Goal: Transaction & Acquisition: Obtain resource

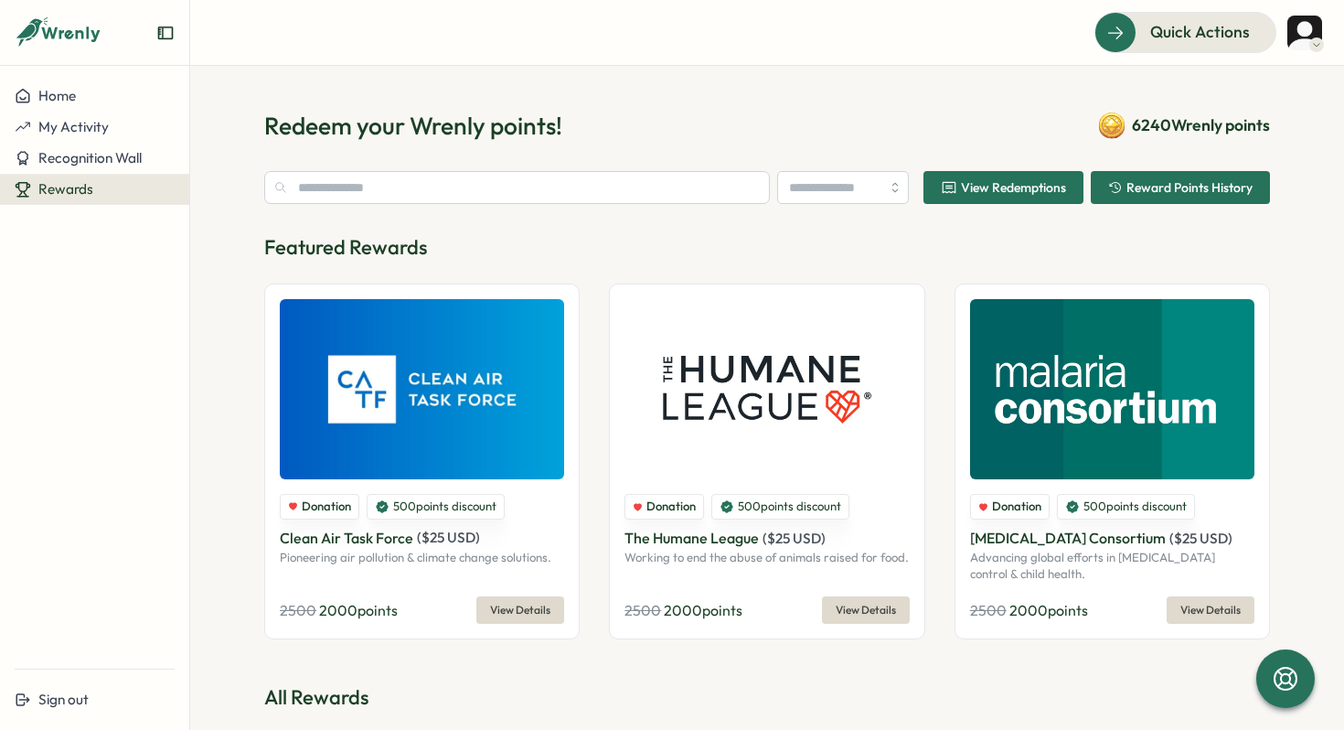
type input "********"
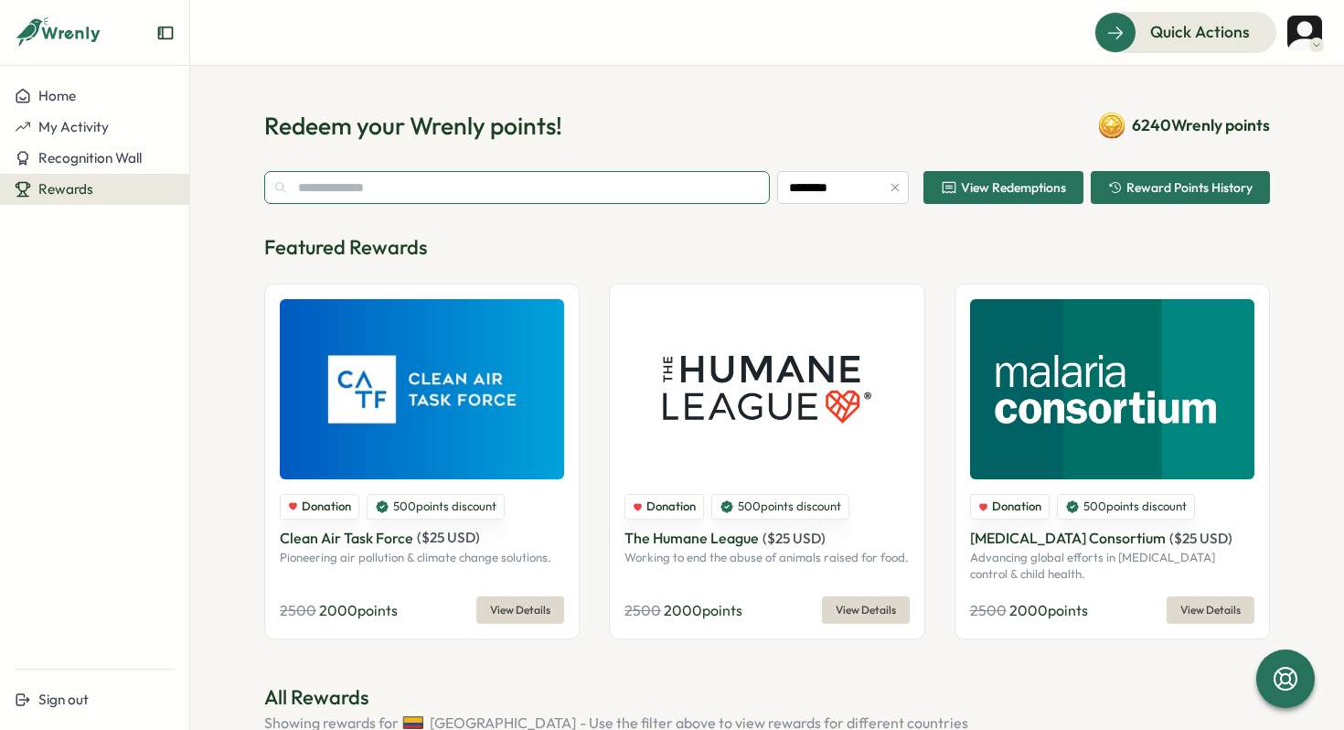
click at [548, 186] on input "text" at bounding box center [517, 187] width 506 height 33
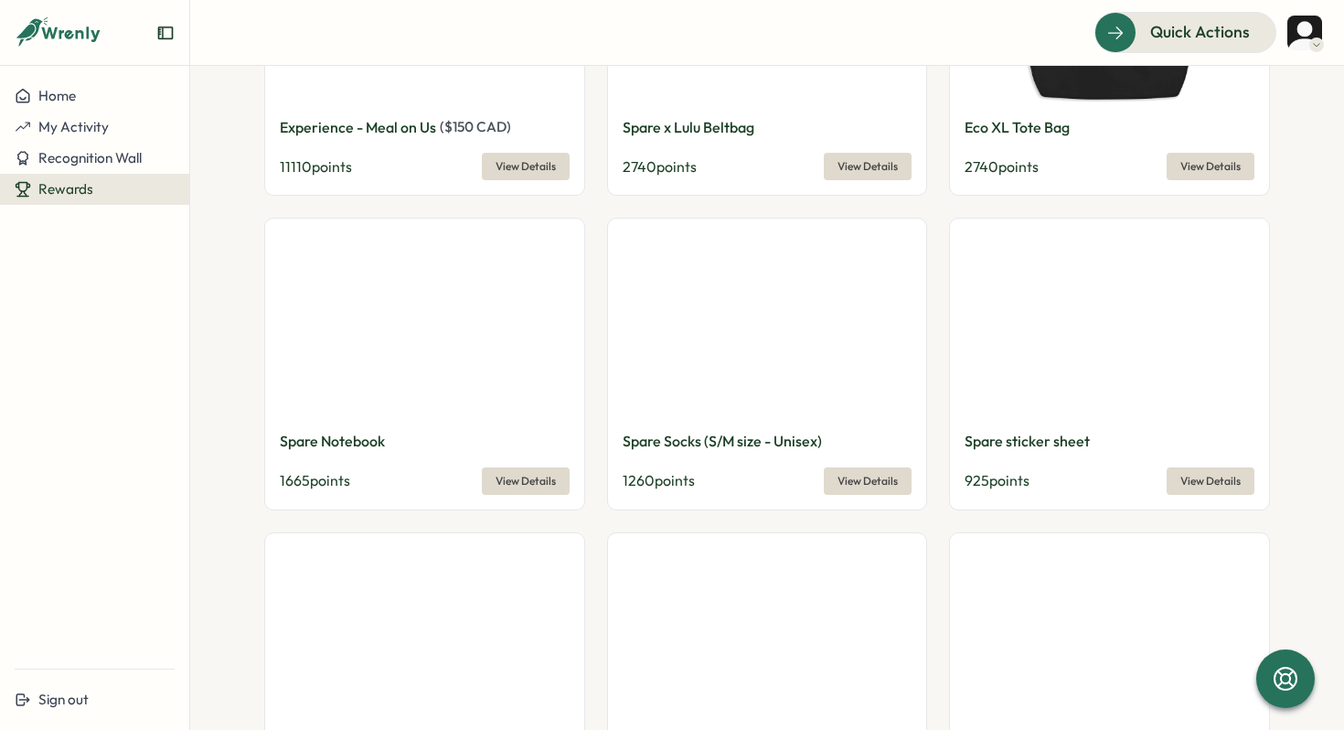
scroll to position [1733, 0]
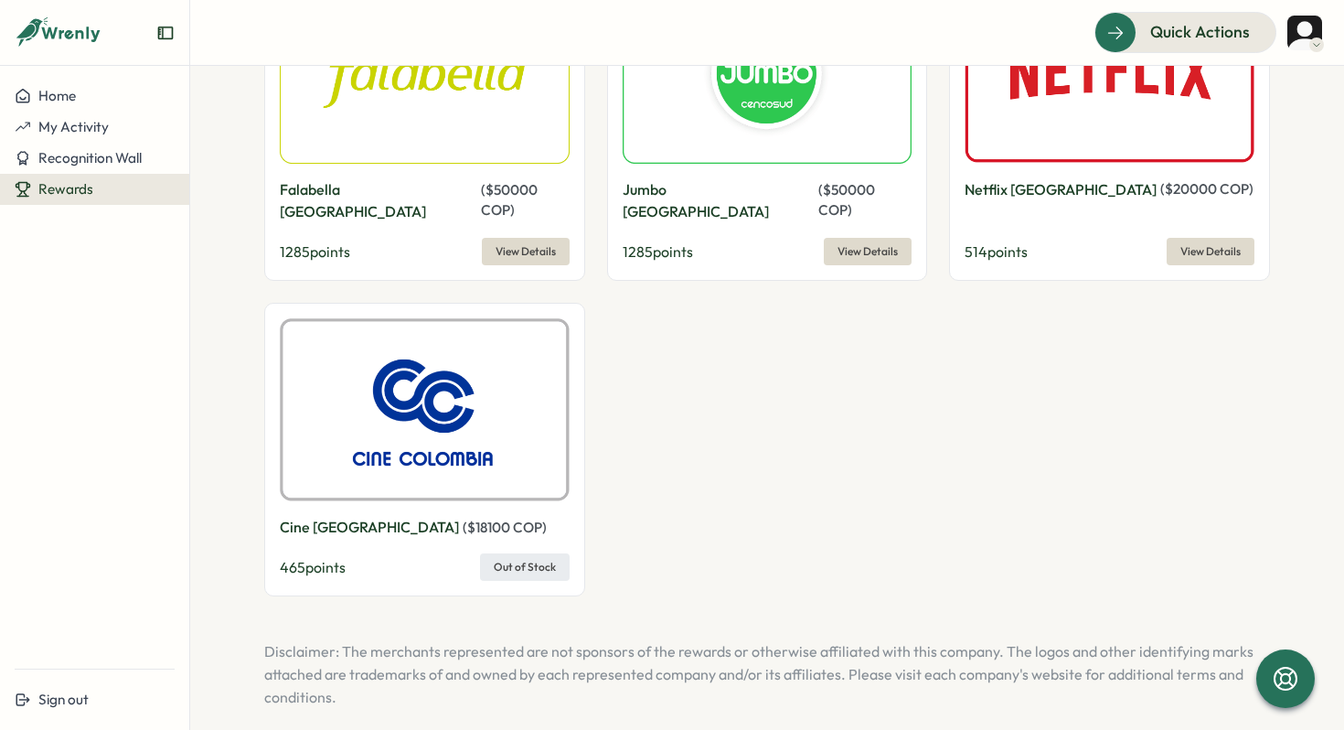
click at [881, 239] on span "View Details" at bounding box center [868, 252] width 60 height 26
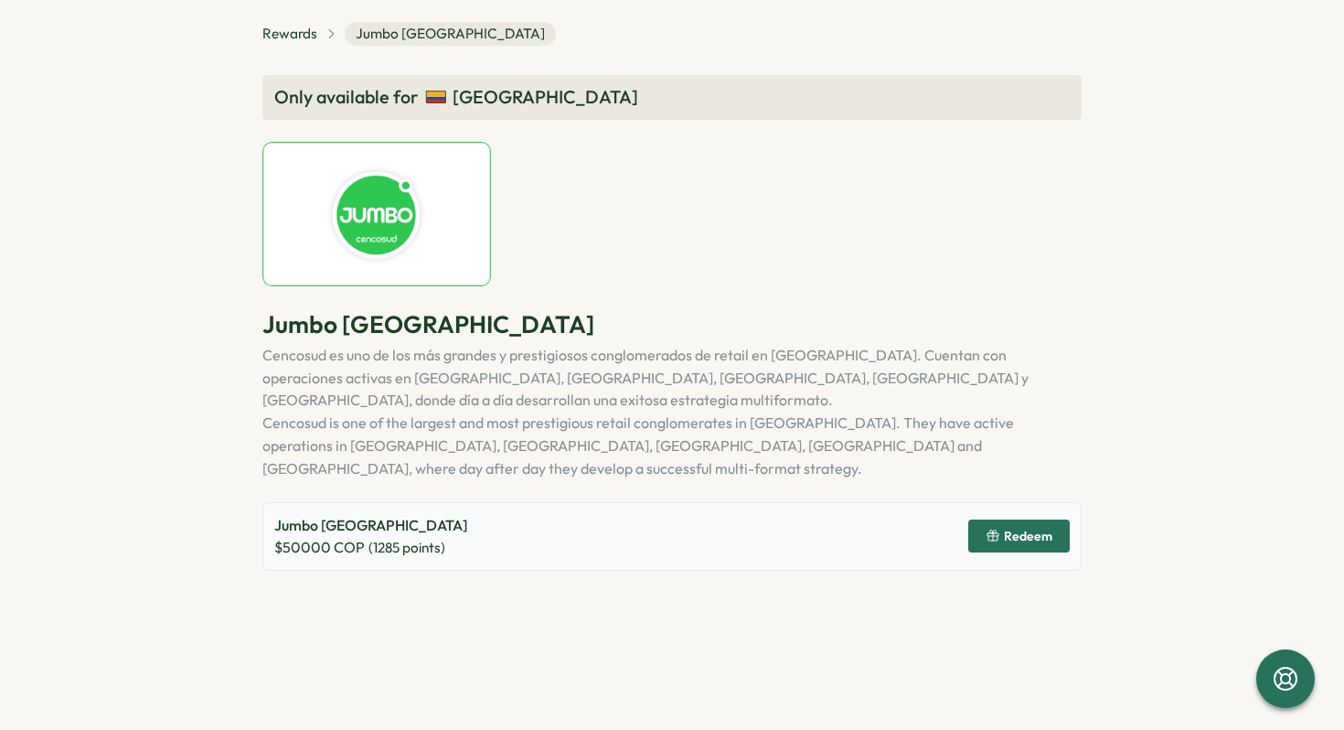
click at [1022, 530] on span "Redeem" at bounding box center [1028, 536] width 48 height 13
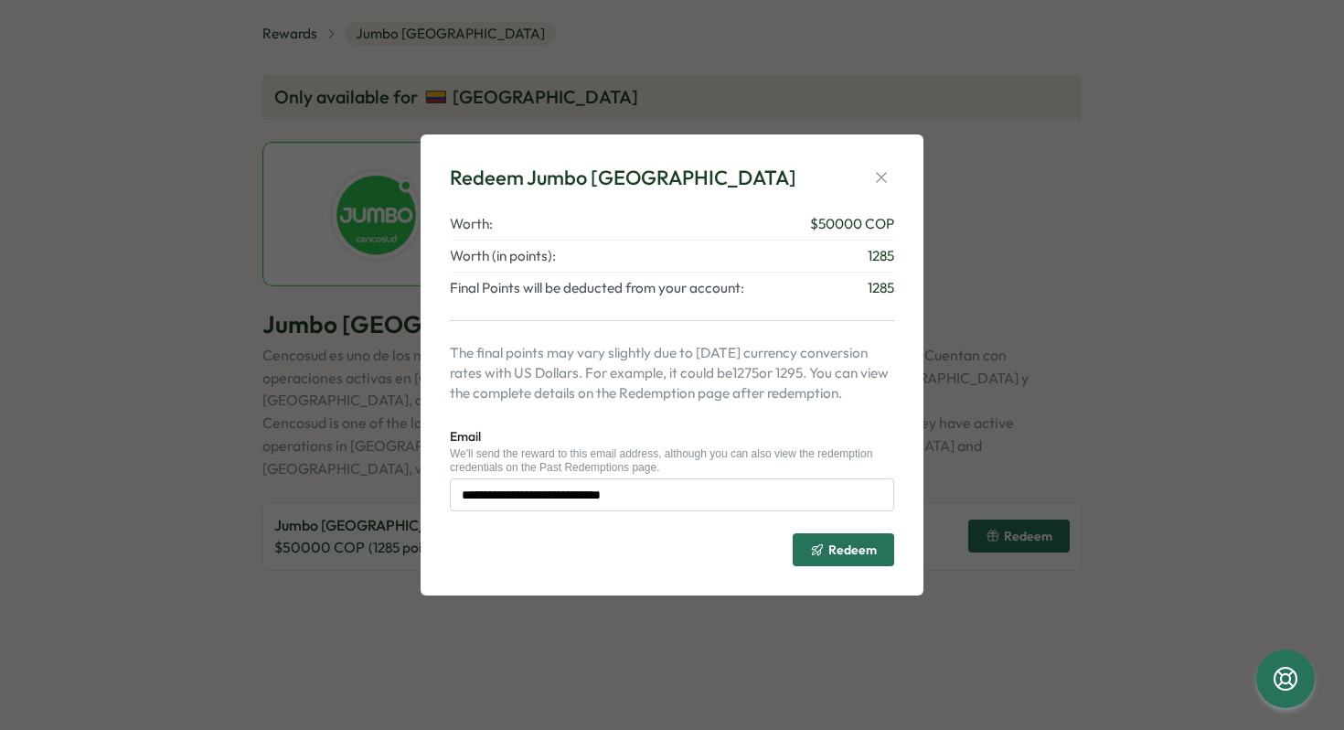
click at [829, 554] on div "Redeem" at bounding box center [843, 549] width 67 height 15
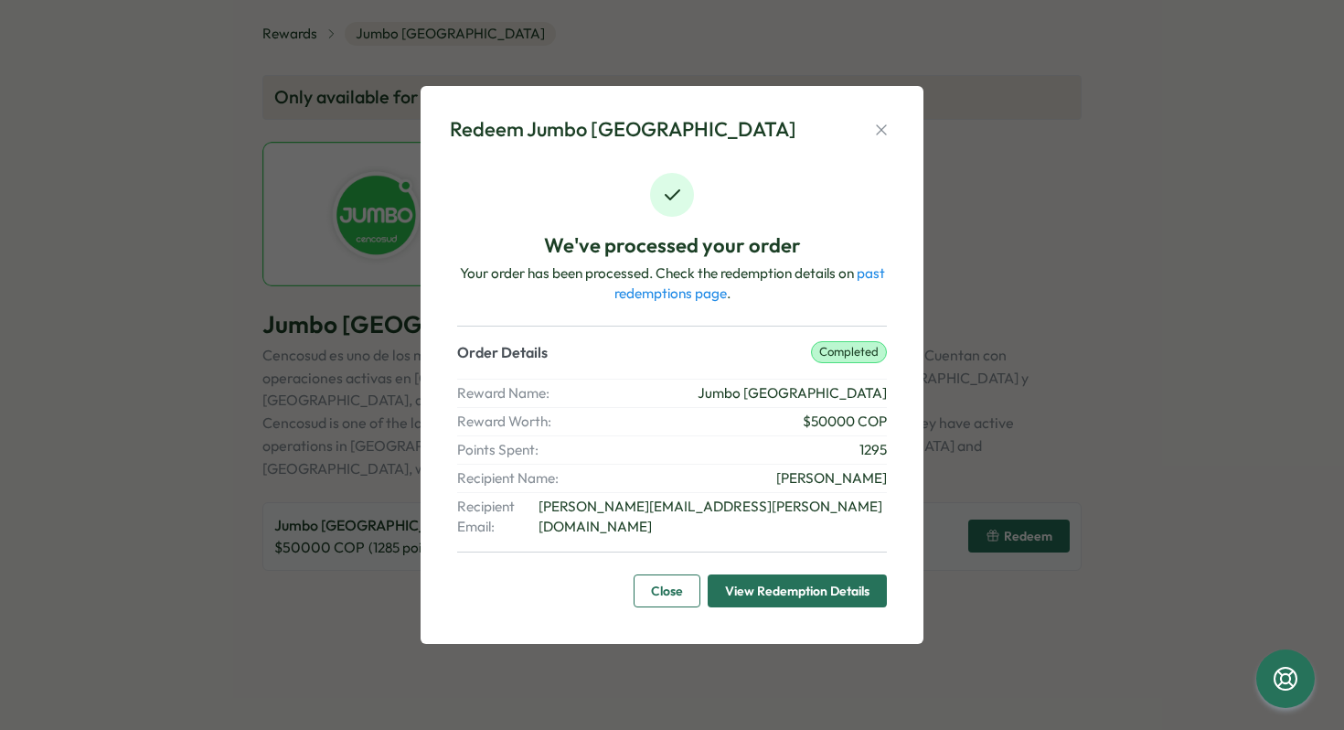
click at [666, 578] on span "Close" at bounding box center [667, 590] width 32 height 31
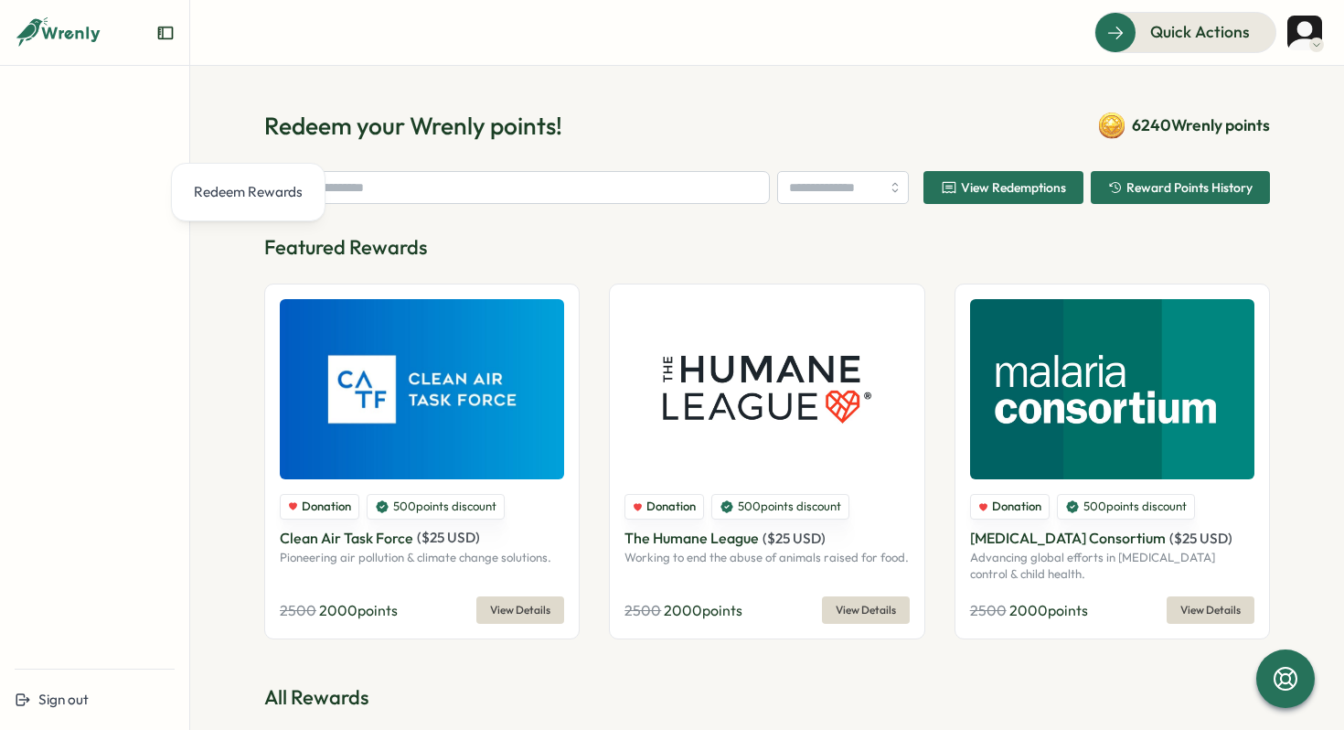
type input "********"
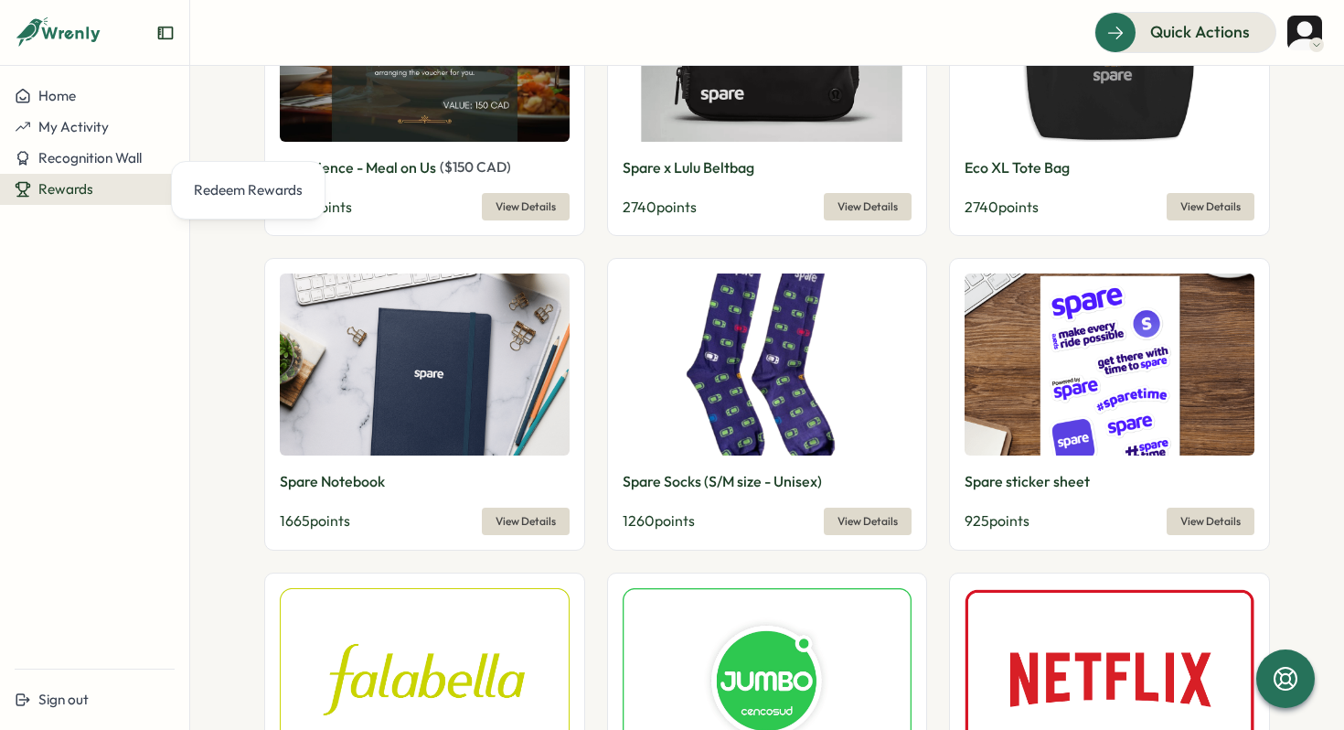
scroll to position [1733, 0]
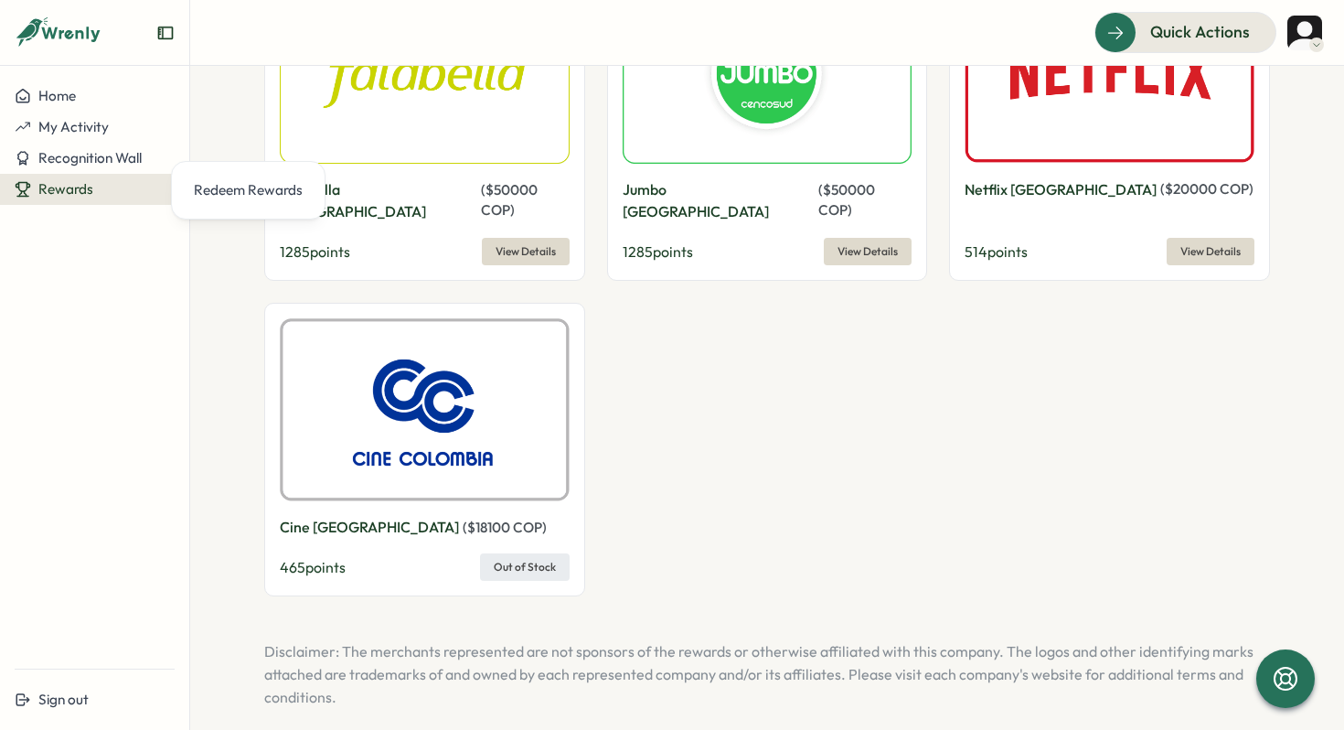
click at [842, 239] on span "View Details" at bounding box center [868, 252] width 60 height 26
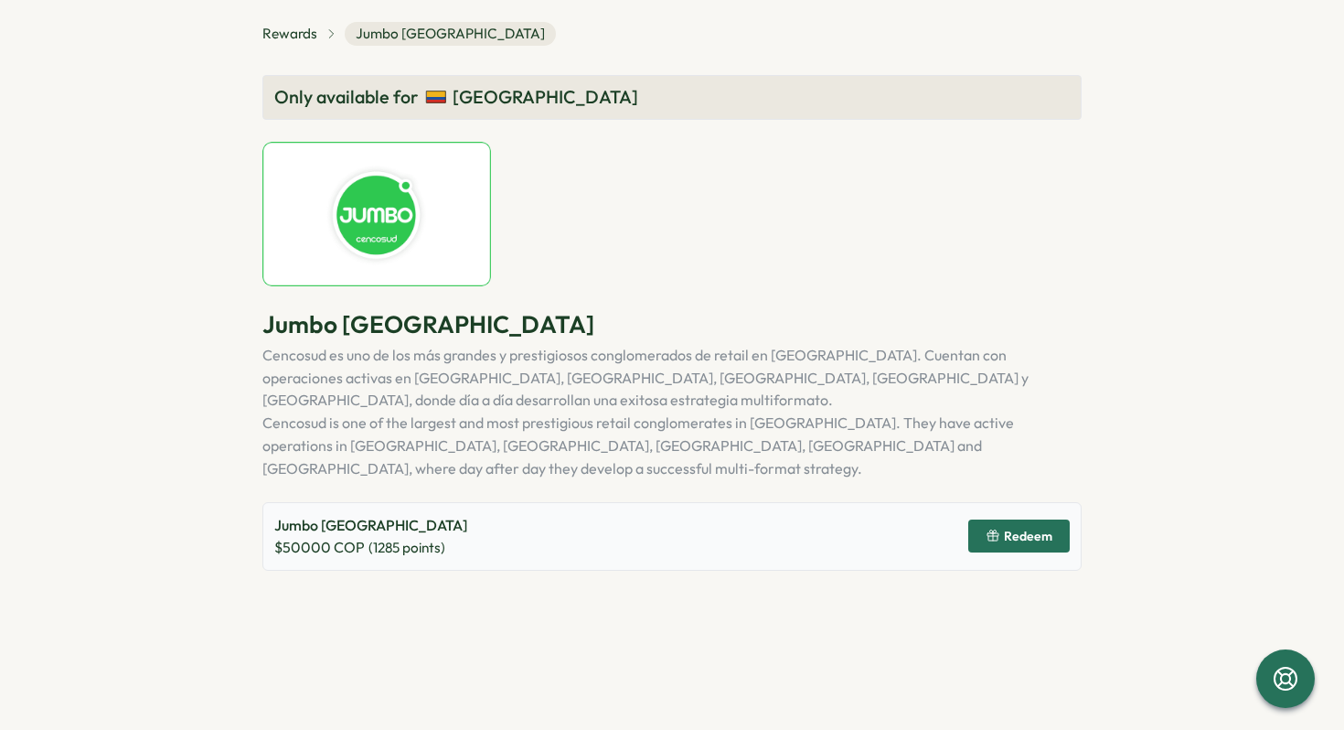
click at [1033, 530] on span "Redeem" at bounding box center [1028, 536] width 48 height 13
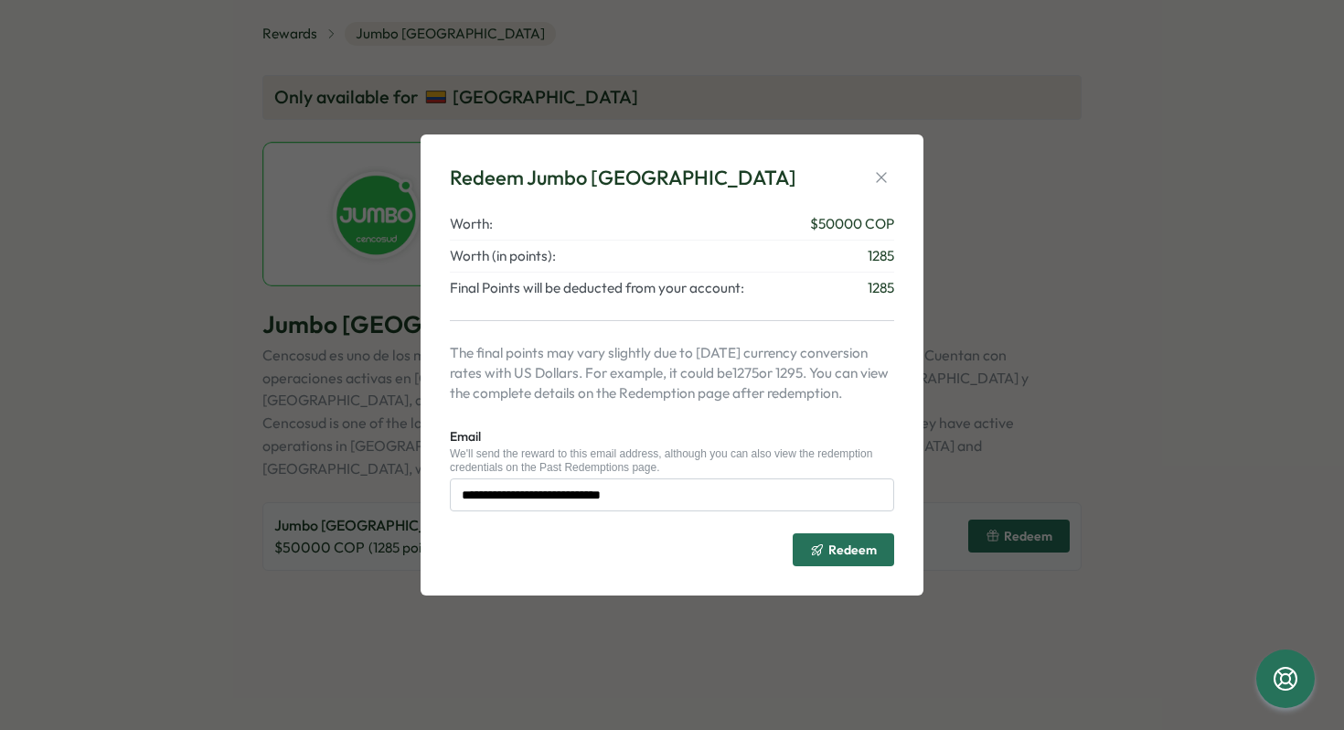
click at [843, 541] on span "Redeem" at bounding box center [843, 549] width 67 height 31
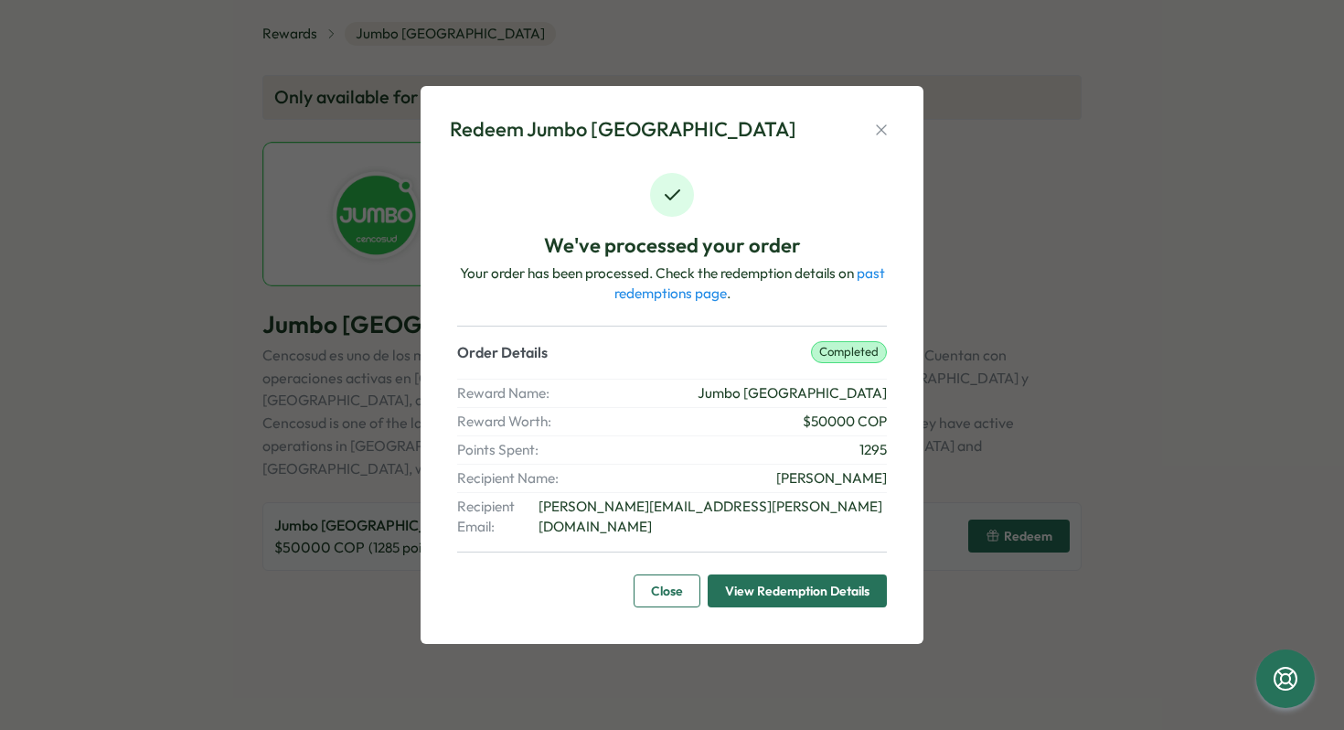
click at [678, 581] on span "Close" at bounding box center [667, 590] width 32 height 31
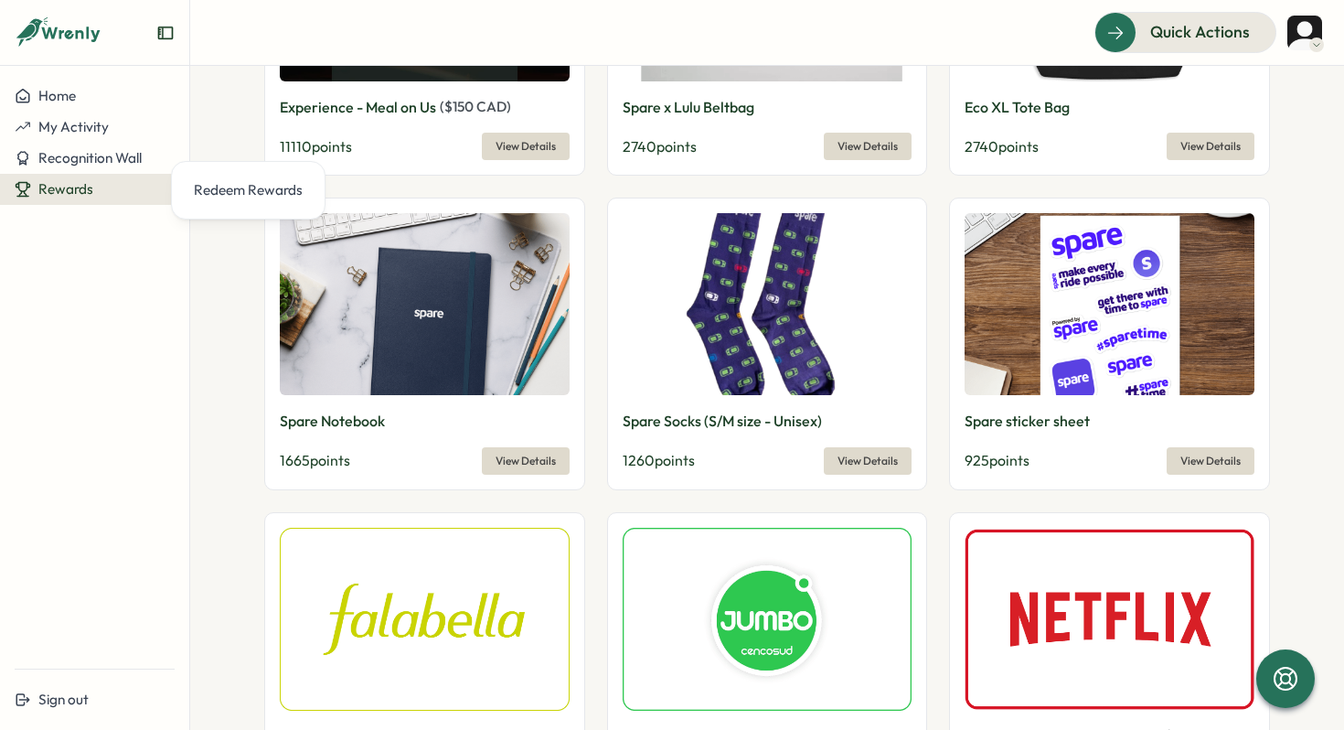
scroll to position [1733, 0]
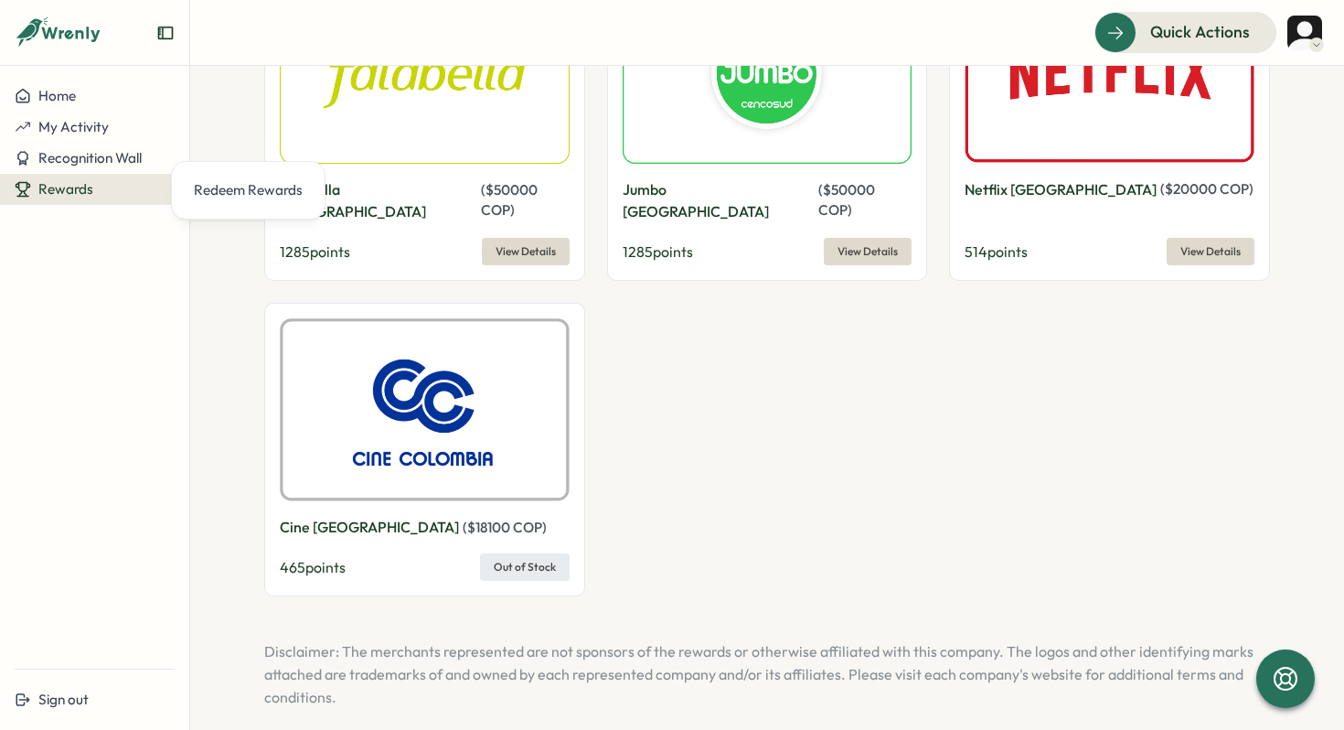
click at [876, 239] on span "View Details" at bounding box center [868, 252] width 60 height 26
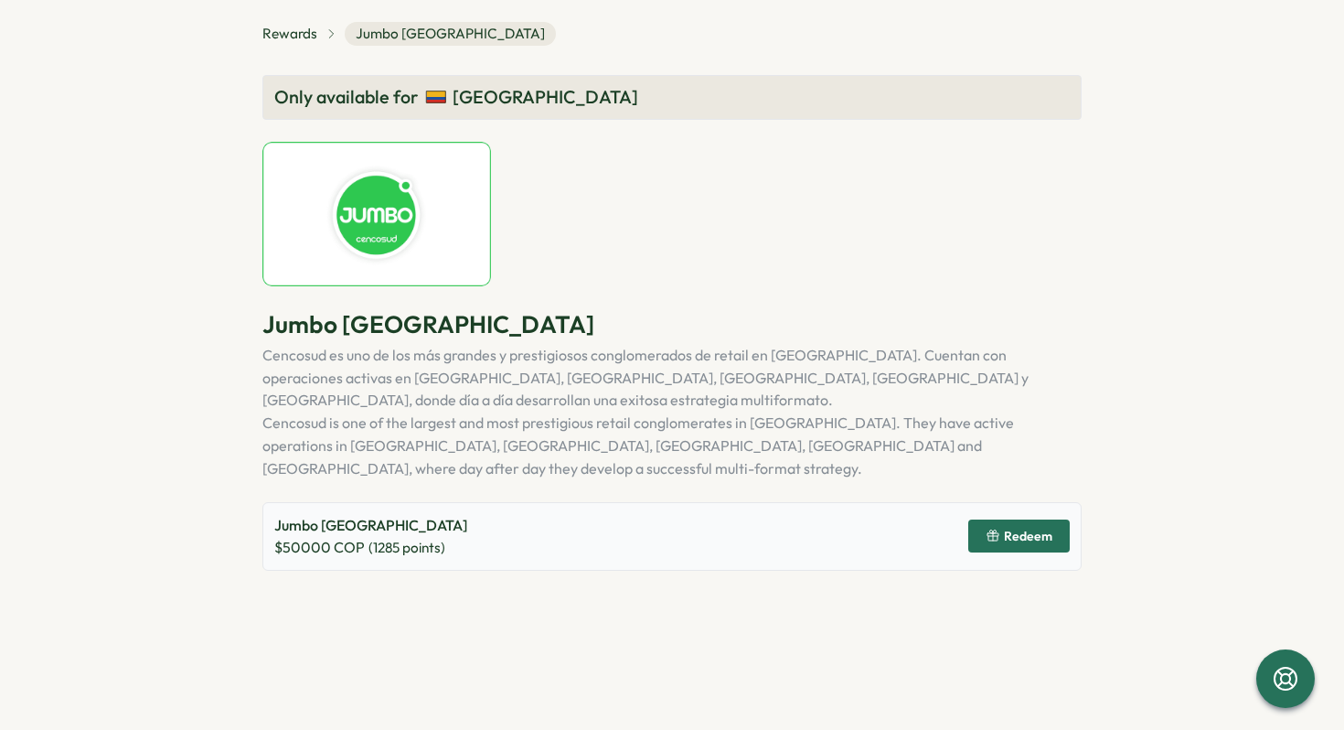
click at [1049, 520] on span "Redeem" at bounding box center [1019, 535] width 67 height 31
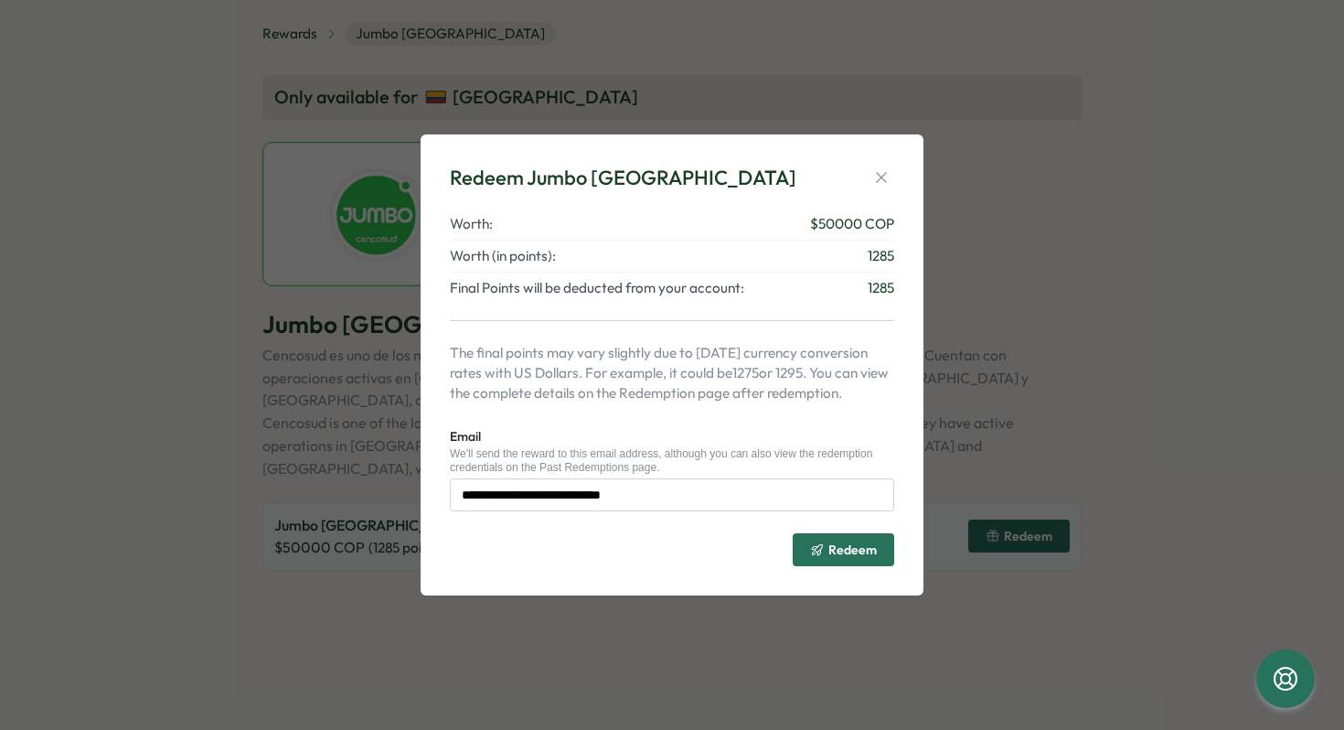
click at [849, 539] on span "Redeem" at bounding box center [843, 549] width 67 height 31
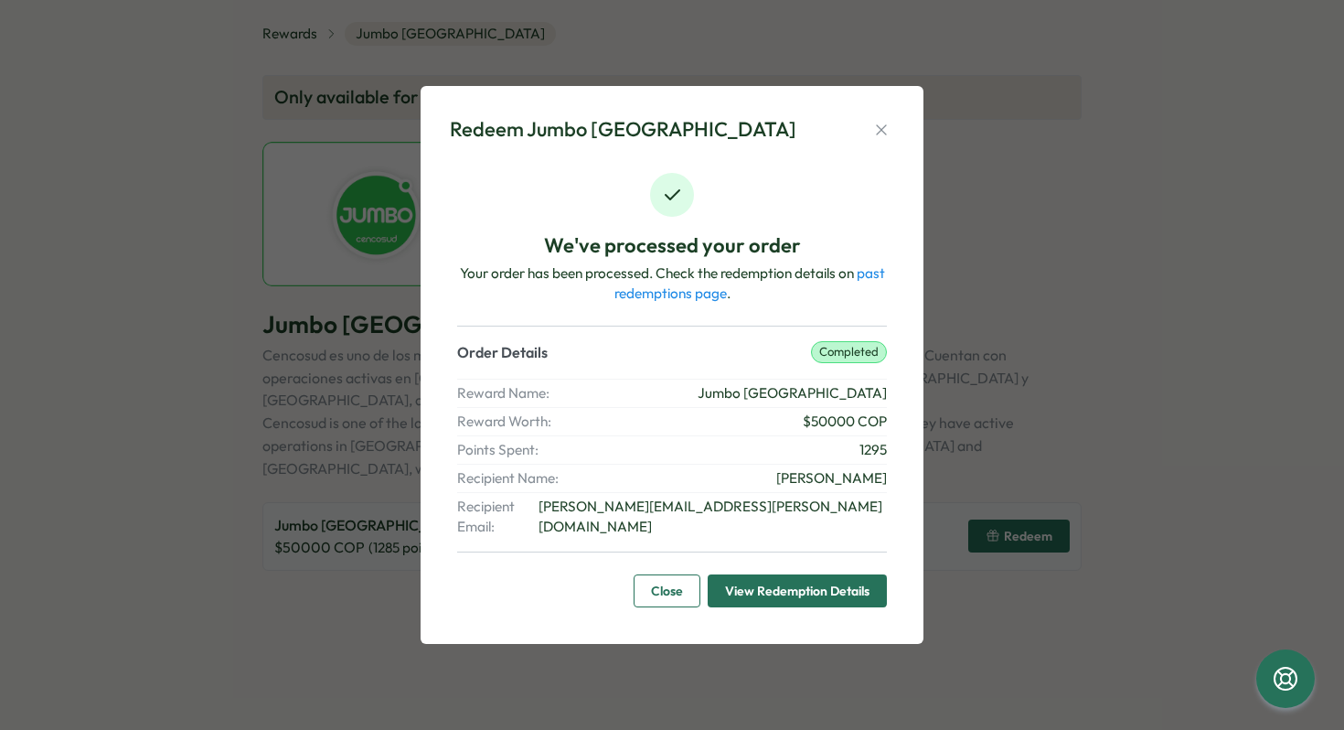
click at [660, 588] on span "Close" at bounding box center [667, 590] width 32 height 31
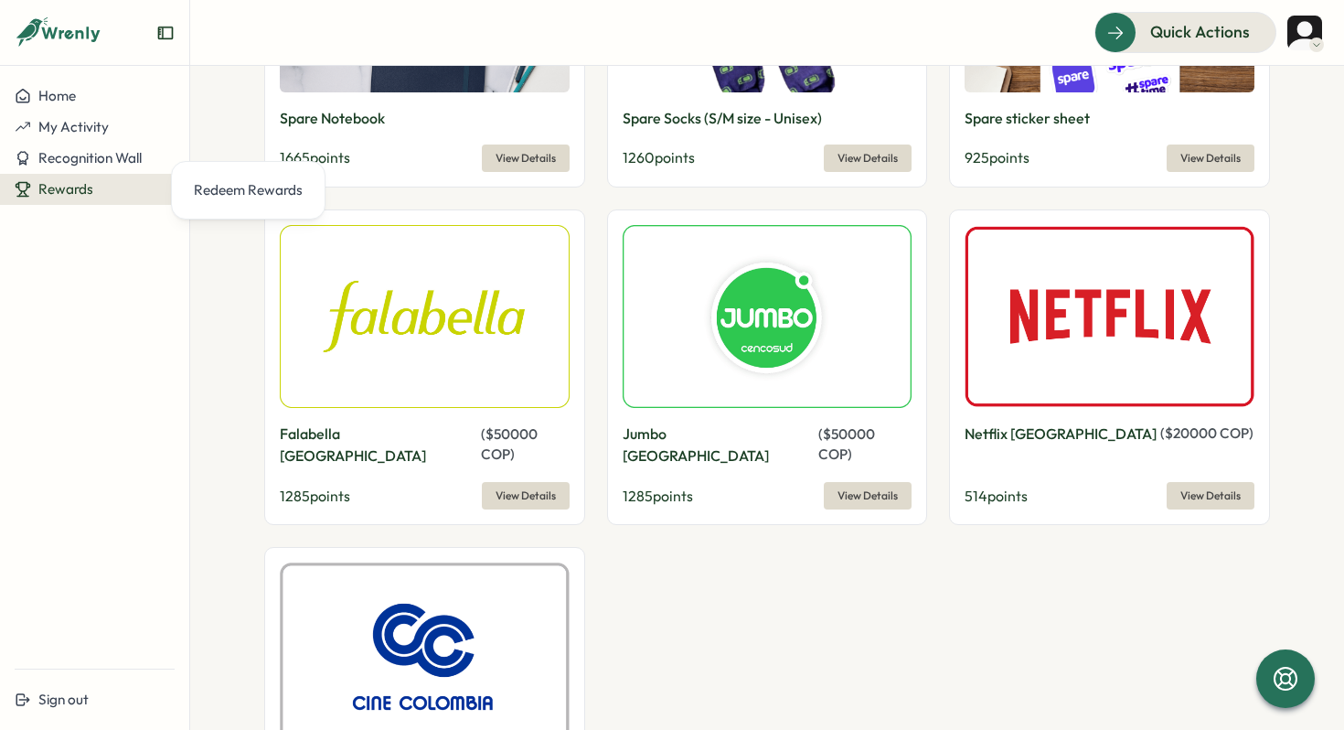
scroll to position [1733, 0]
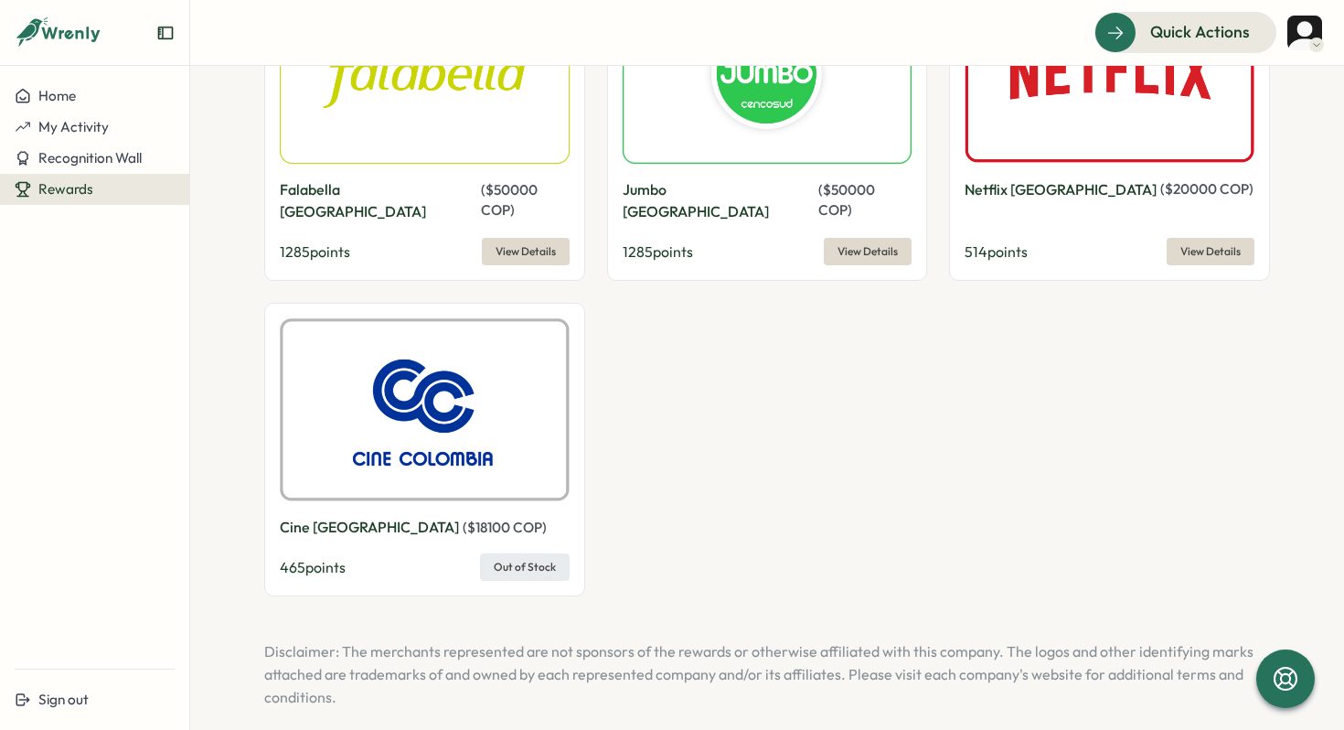
click at [862, 239] on span "View Details" at bounding box center [868, 252] width 60 height 26
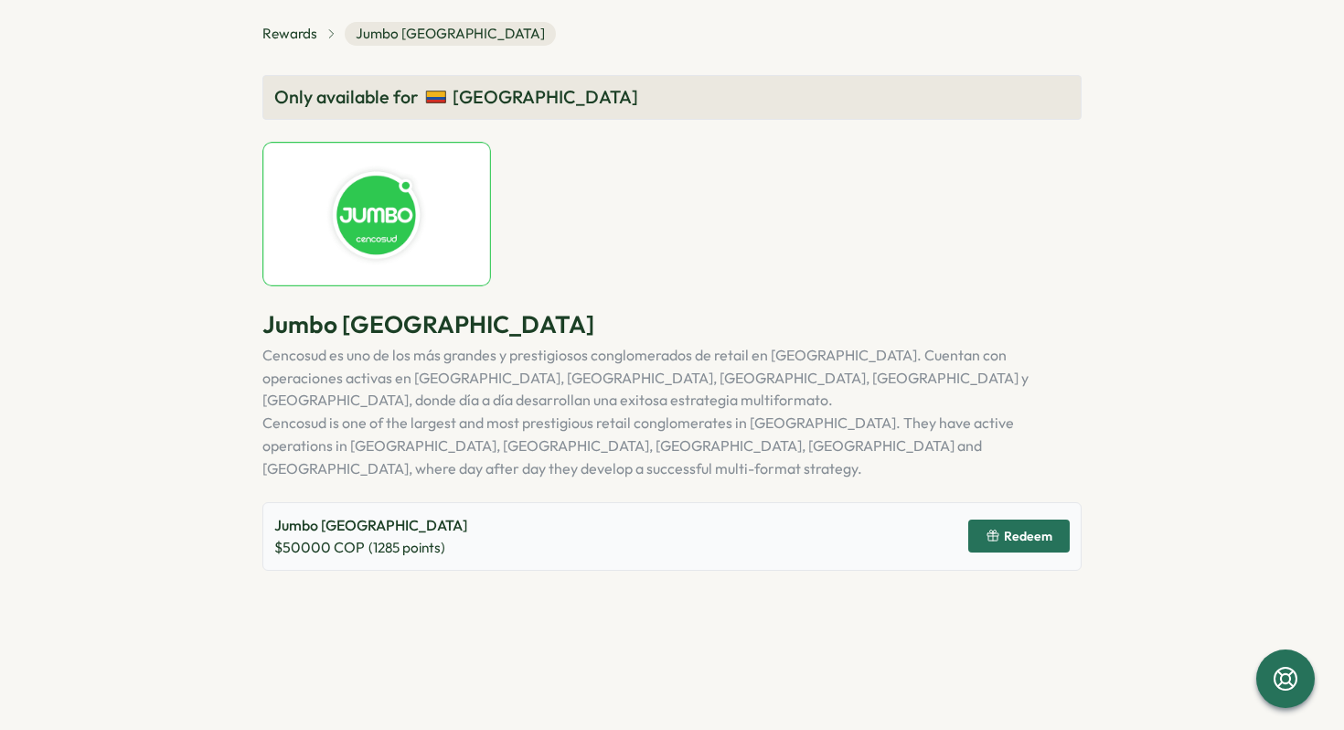
click at [1000, 529] on icon "button" at bounding box center [993, 536] width 15 height 15
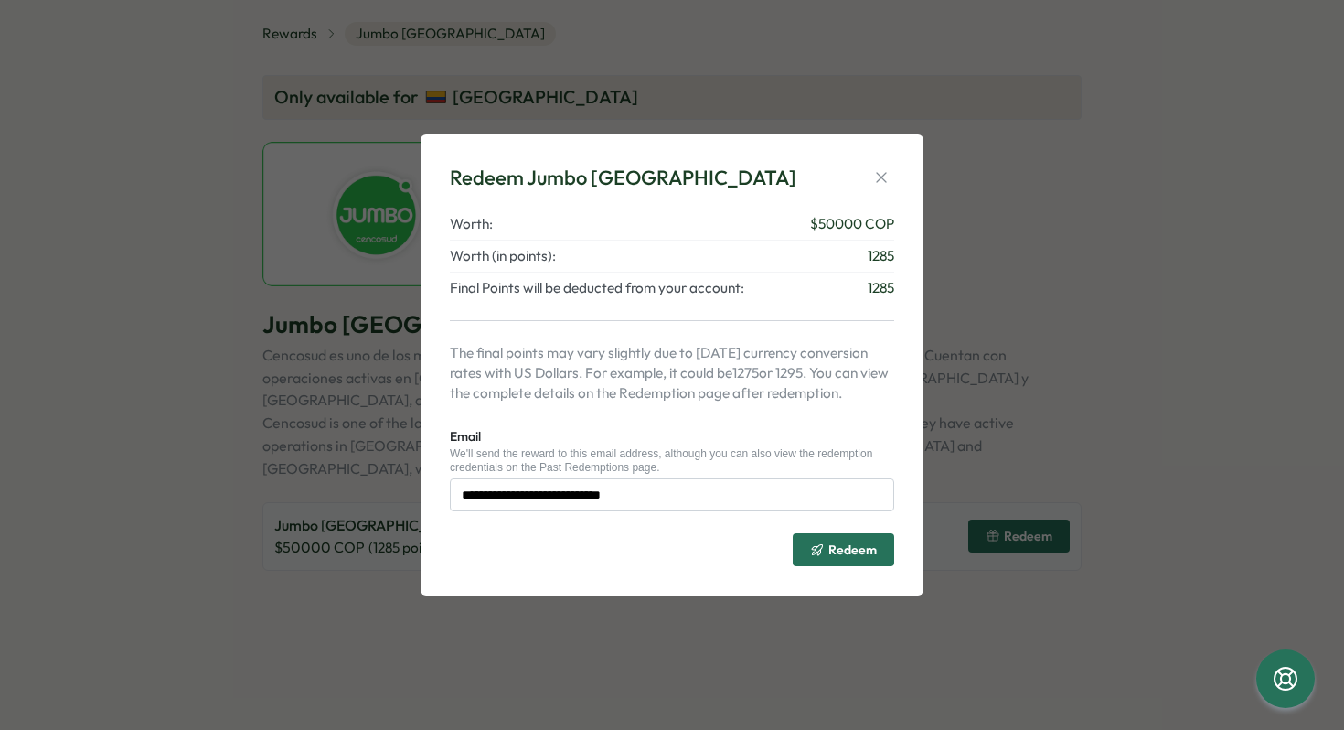
click at [836, 546] on span "Redeem" at bounding box center [853, 549] width 48 height 13
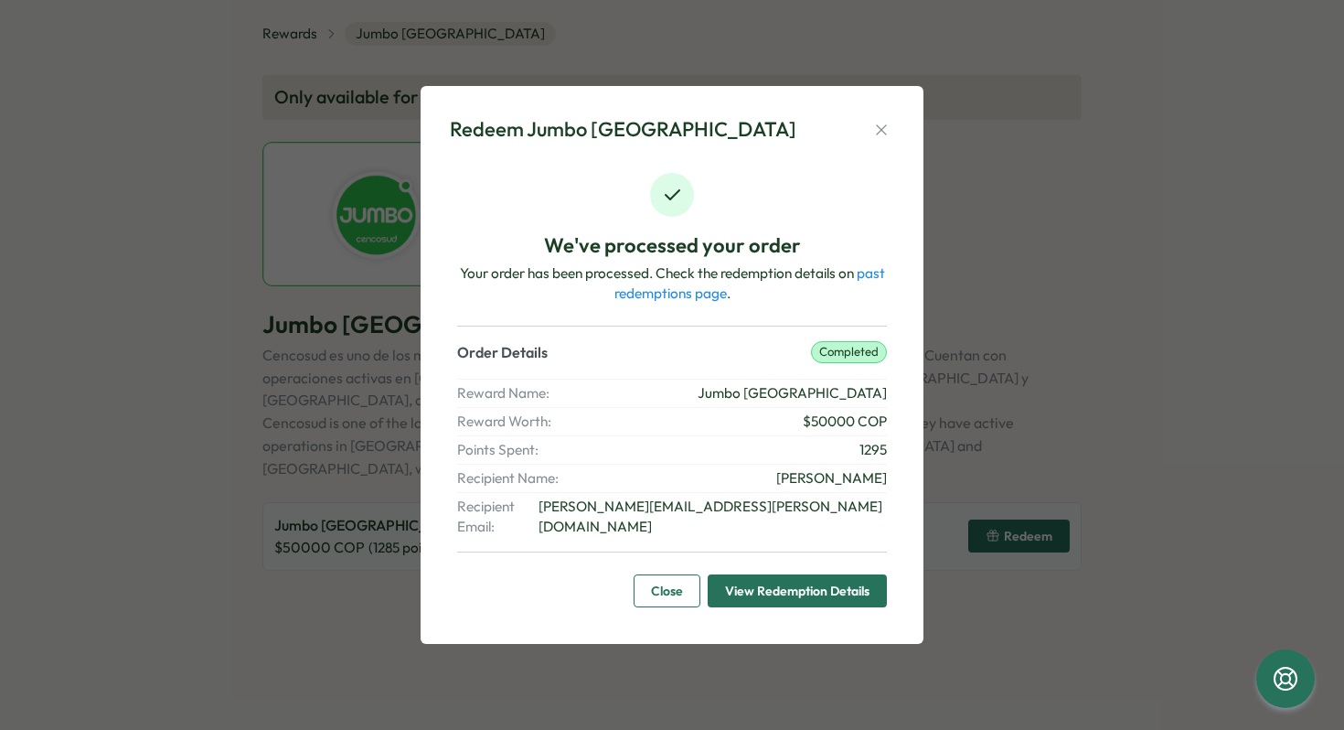
click at [679, 579] on span "Close" at bounding box center [667, 590] width 32 height 31
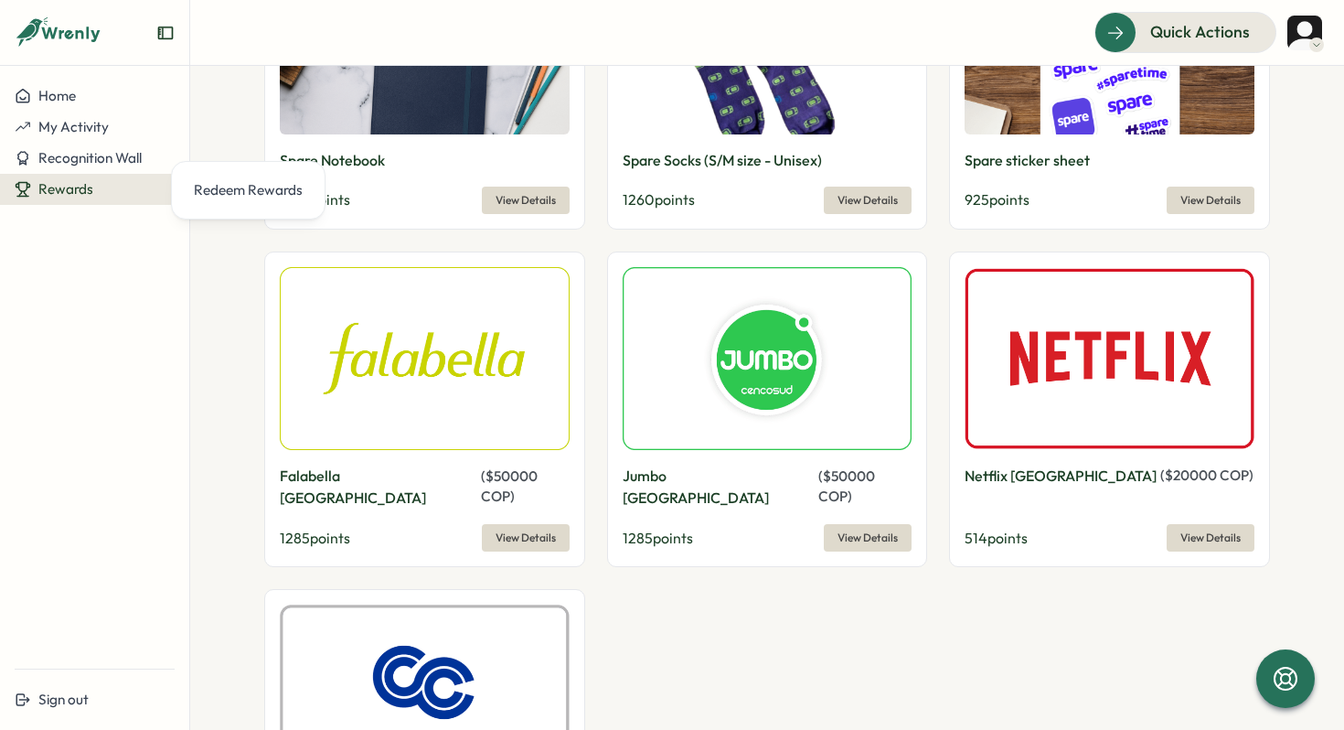
scroll to position [1452, 0]
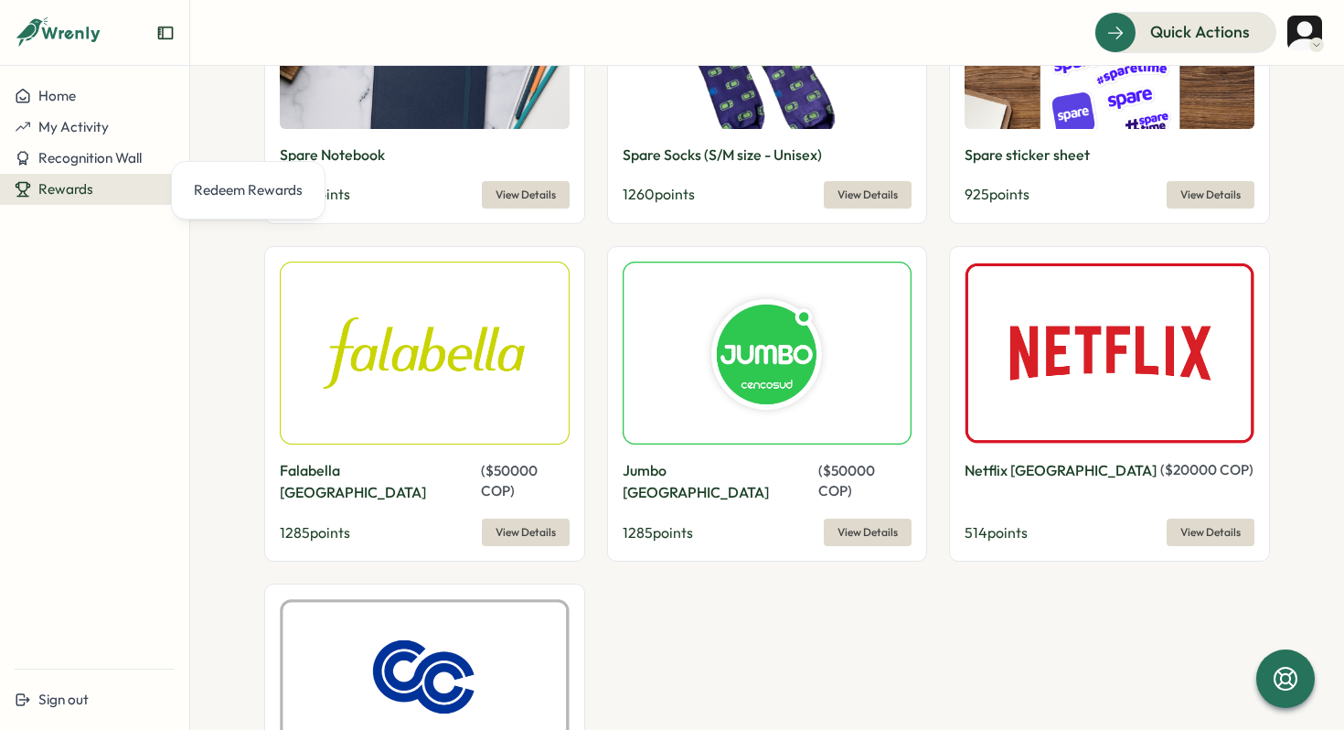
click at [1222, 519] on span "View Details" at bounding box center [1211, 532] width 60 height 26
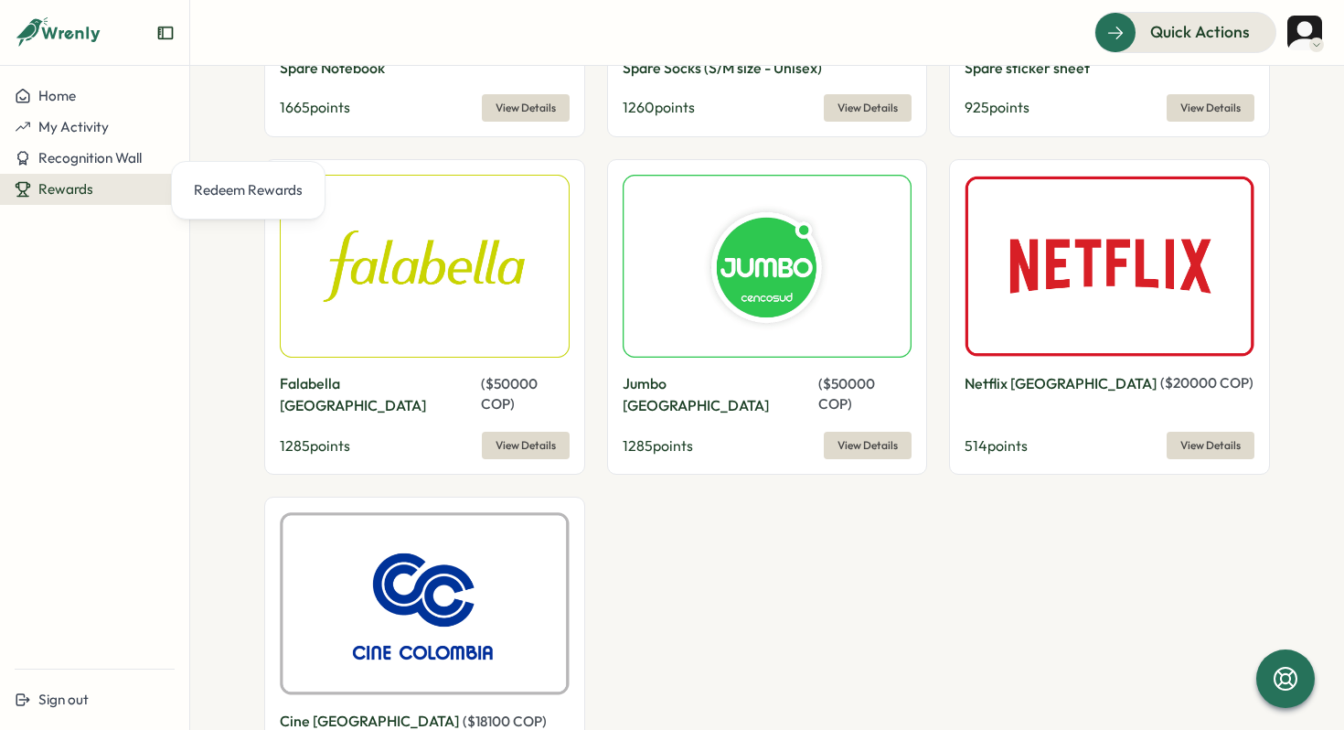
scroll to position [1733, 0]
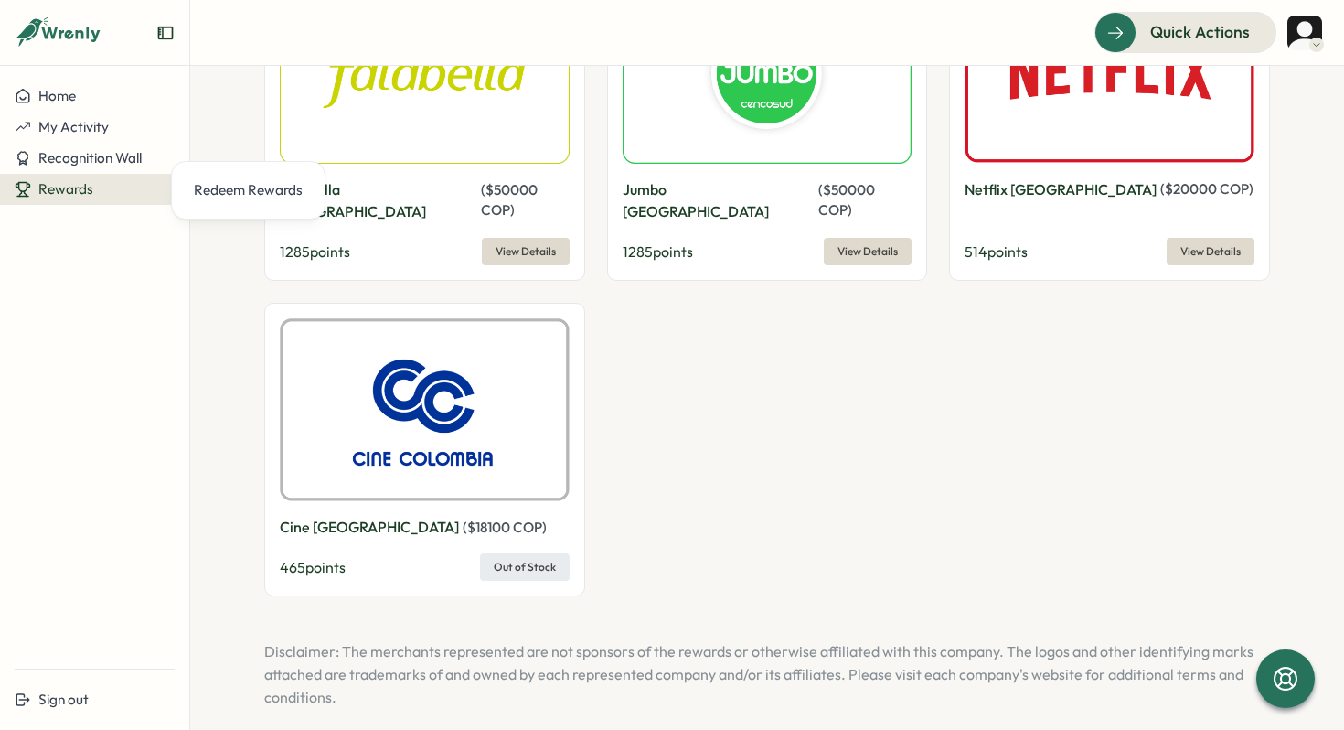
click at [534, 553] on div "465 points Out of Stock" at bounding box center [425, 566] width 290 height 27
click at [532, 553] on div "465 points Out of Stock" at bounding box center [425, 566] width 290 height 27
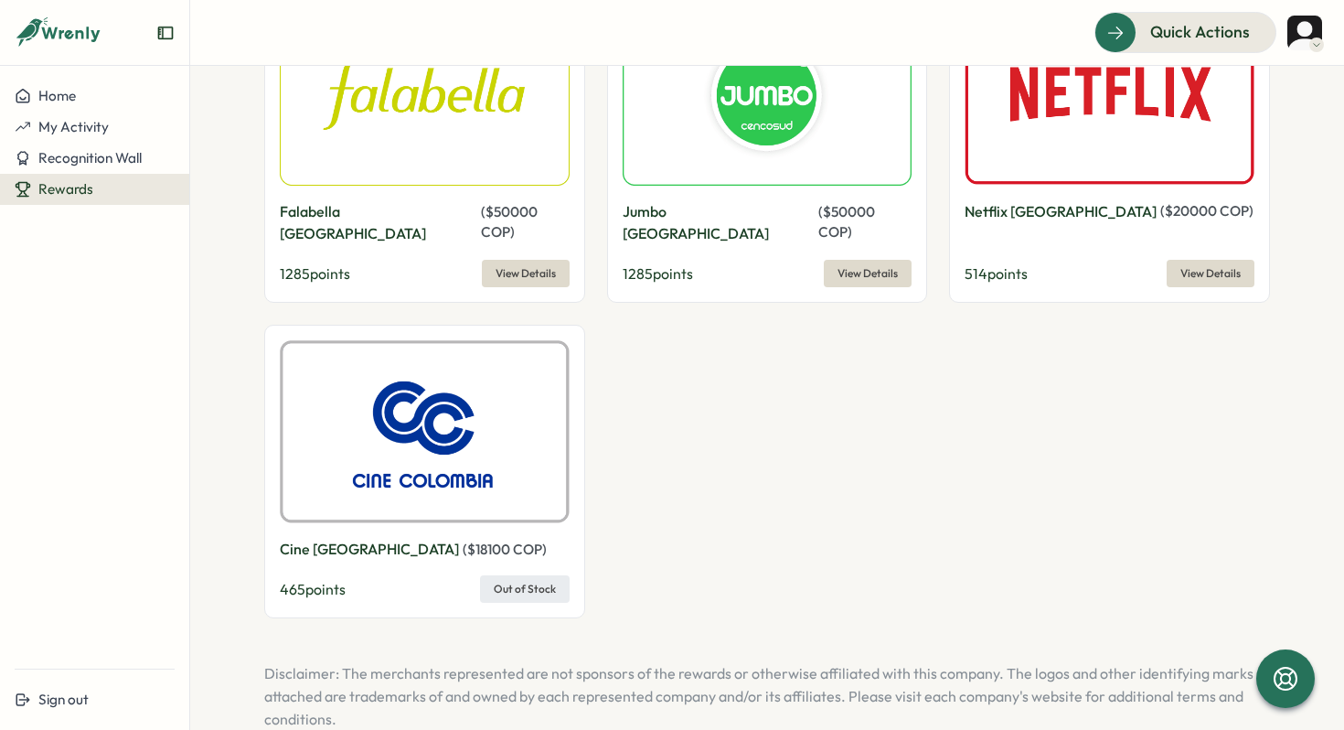
scroll to position [1709, 0]
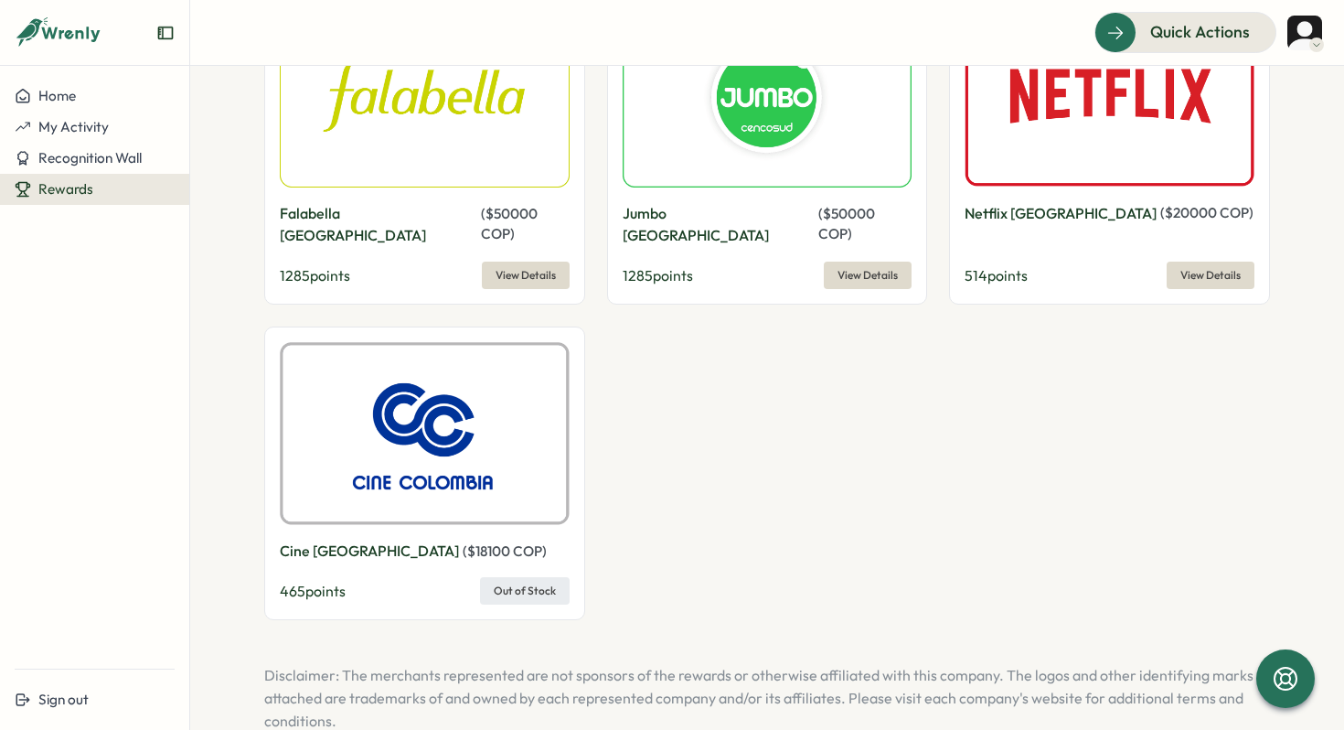
click at [1225, 262] on span "View Details" at bounding box center [1211, 275] width 60 height 26
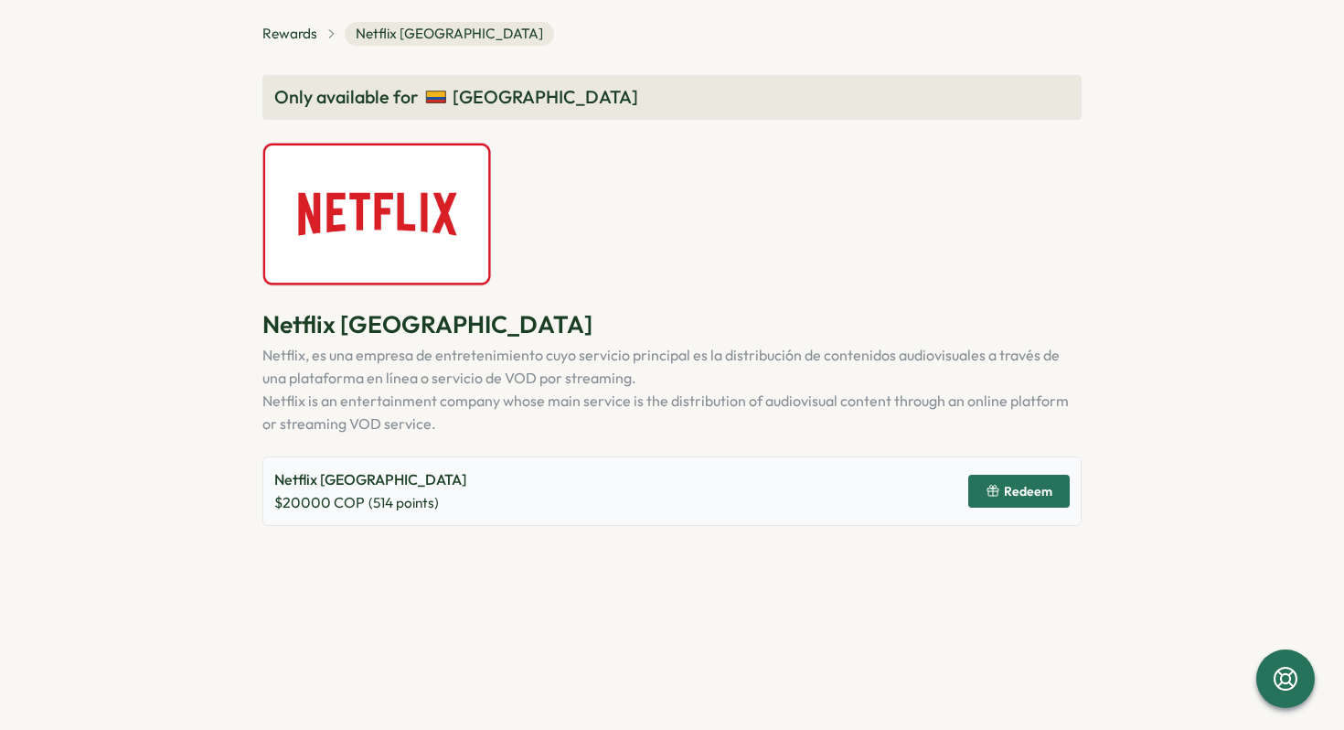
click at [1012, 498] on span "Redeem" at bounding box center [1028, 491] width 48 height 13
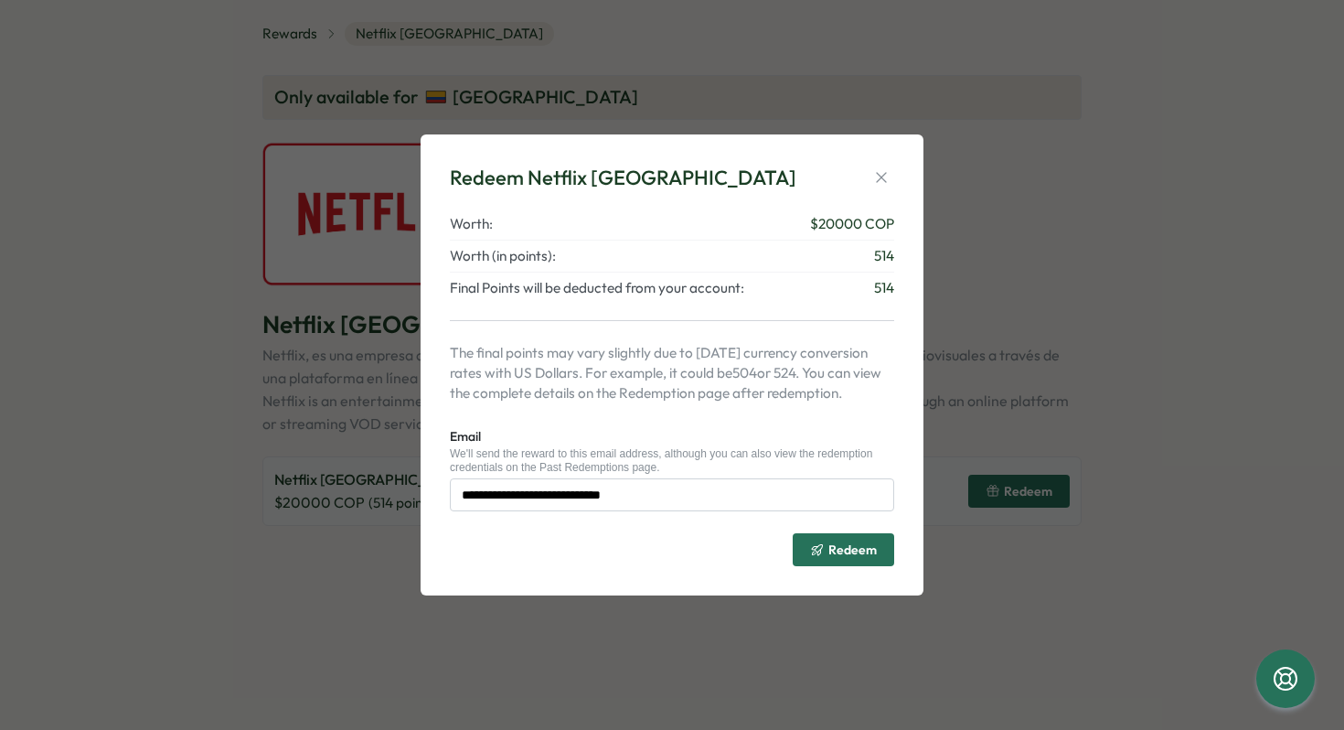
click at [853, 574] on div "**********" at bounding box center [672, 364] width 503 height 461
click at [855, 558] on span "Redeem" at bounding box center [843, 549] width 67 height 31
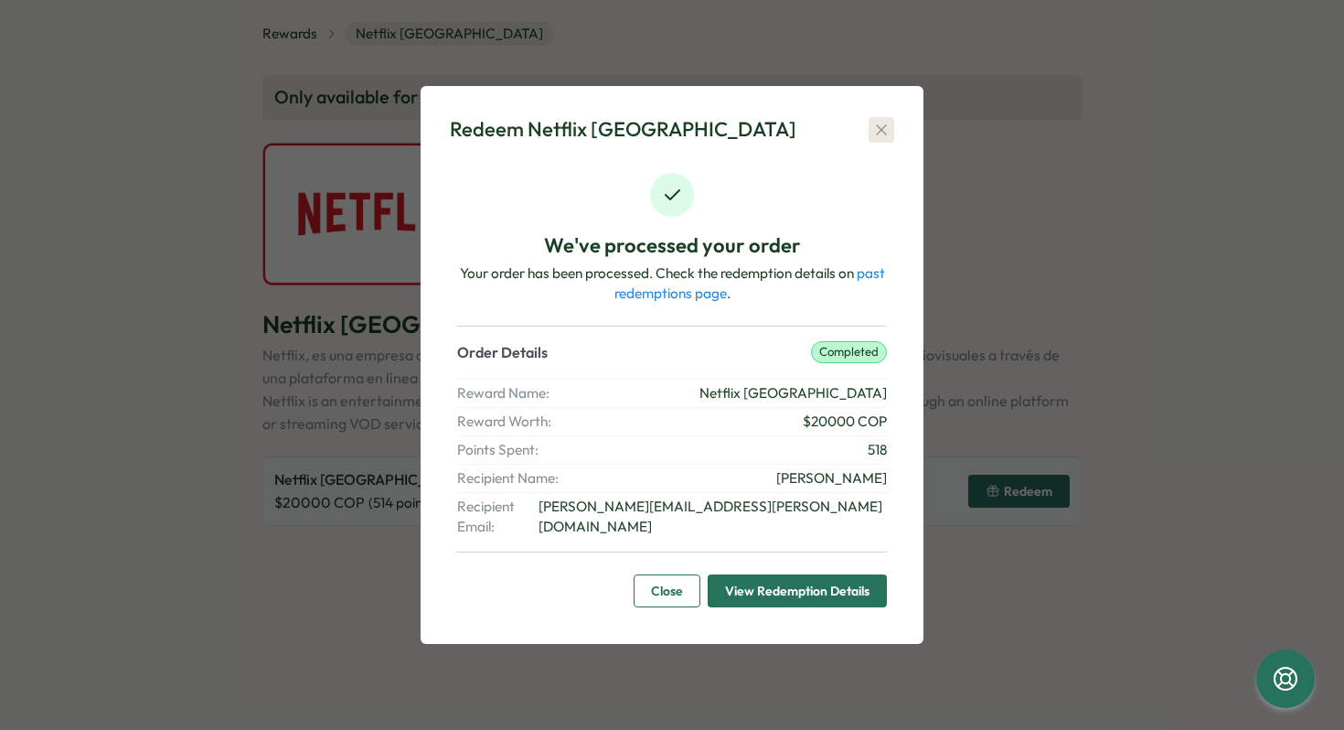
click at [885, 133] on icon "button" at bounding box center [881, 130] width 18 height 18
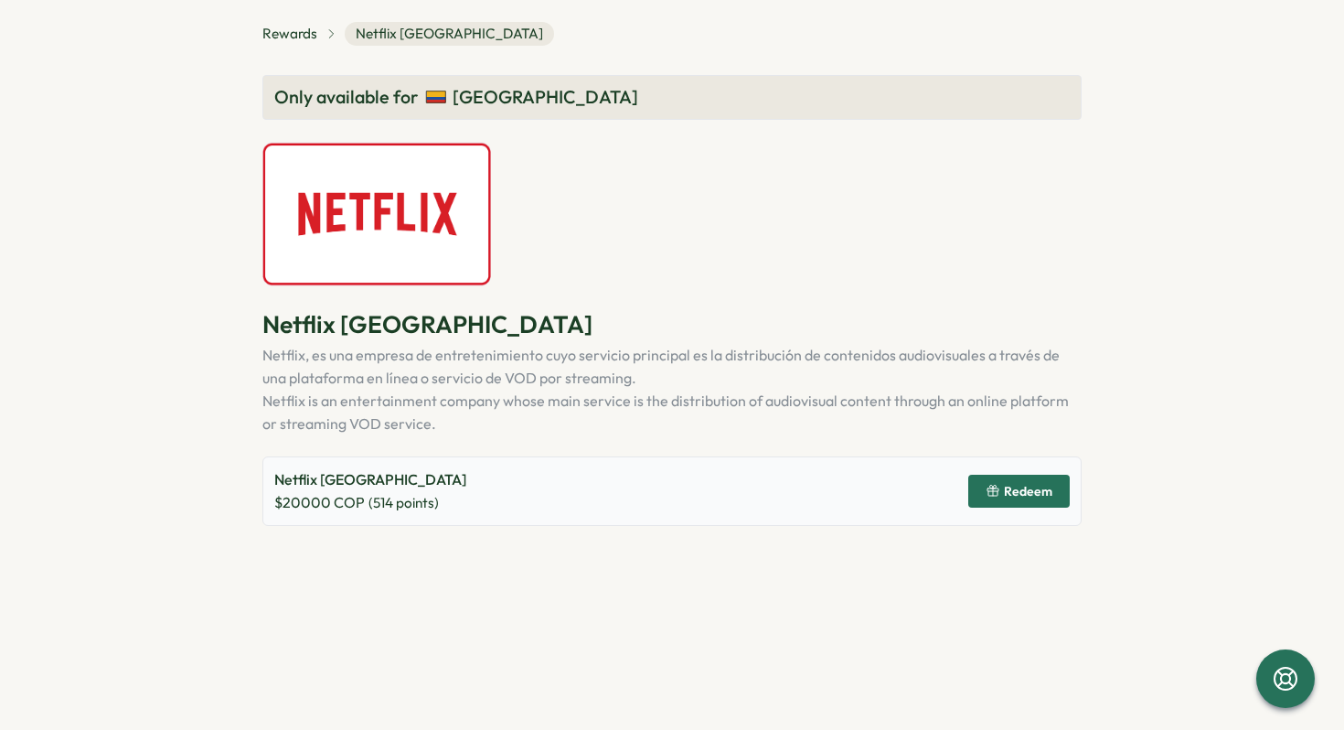
click at [1031, 475] on div "Netflix Colombia $ 20000 COP ( 514 points) Redeem" at bounding box center [671, 491] width 819 height 70
click at [1002, 481] on span "Redeem" at bounding box center [1019, 491] width 67 height 31
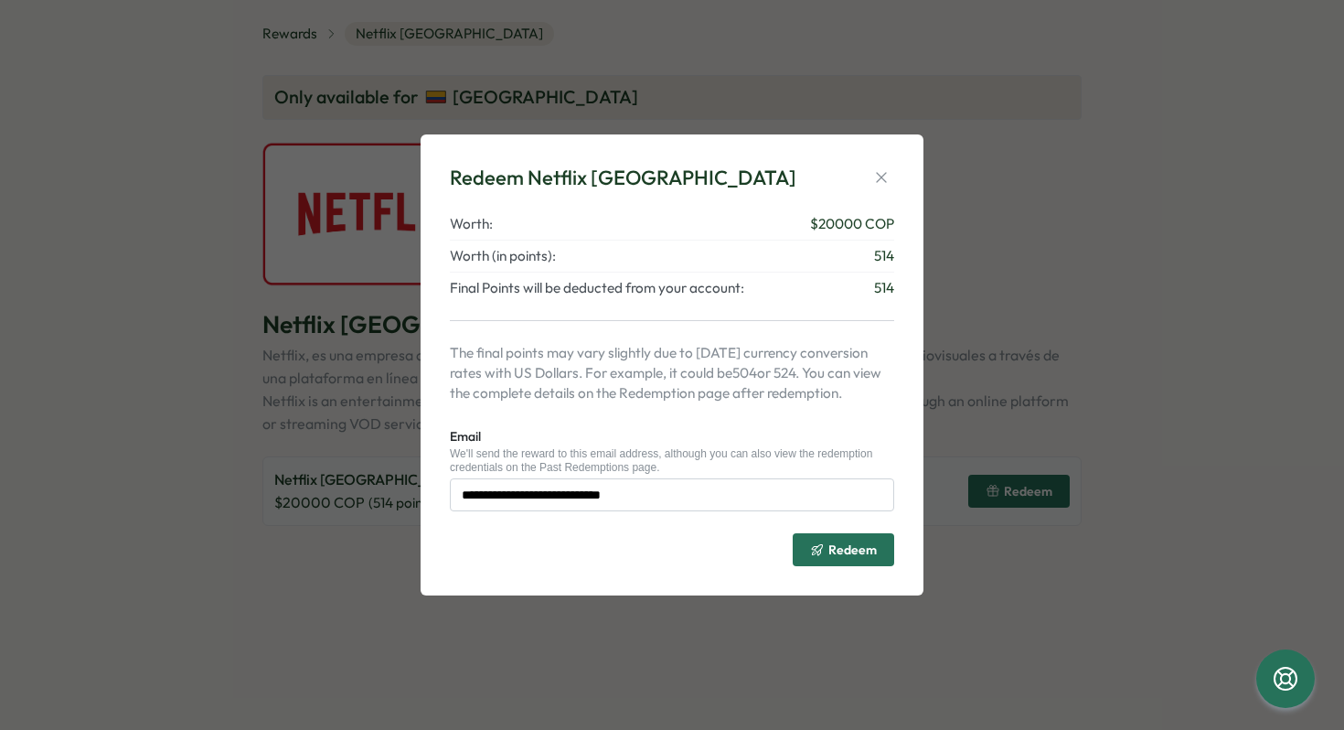
click at [844, 547] on span "Redeem" at bounding box center [853, 549] width 48 height 13
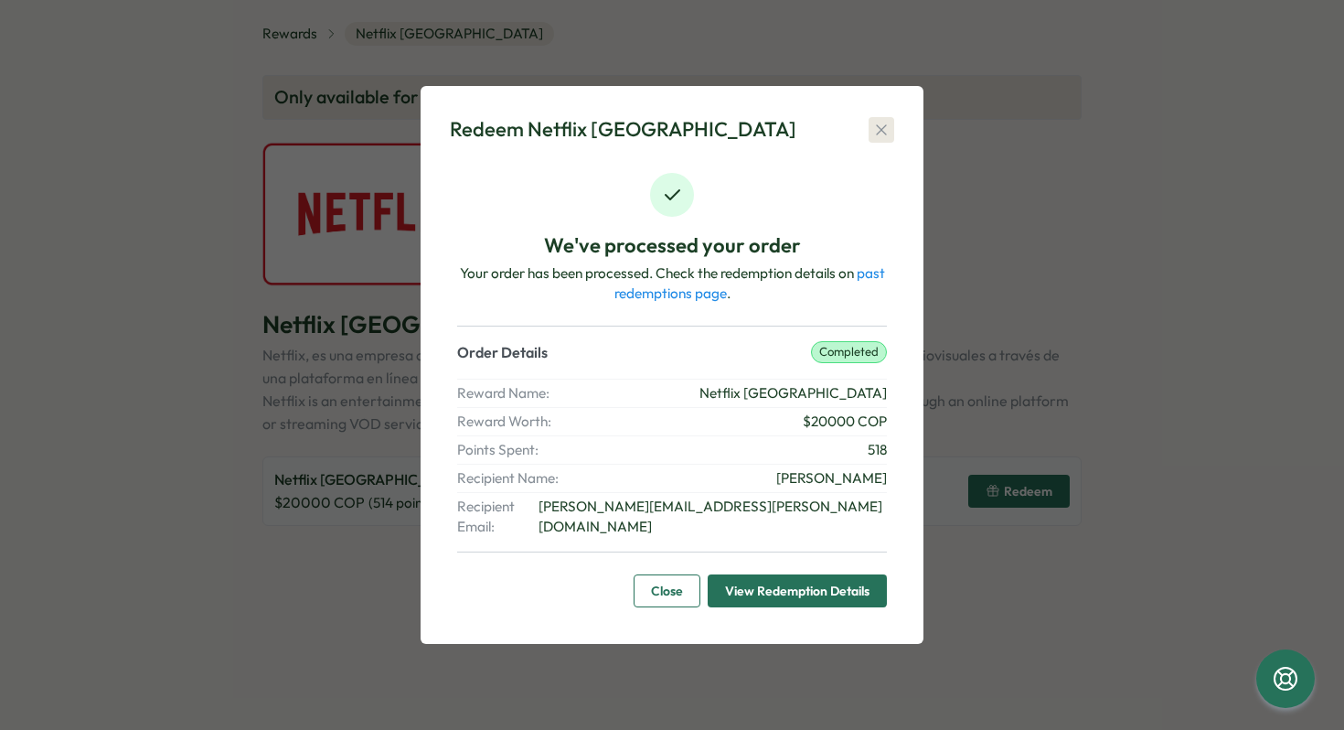
click at [888, 139] on icon "button" at bounding box center [881, 130] width 18 height 18
